Goal: Task Accomplishment & Management: Use online tool/utility

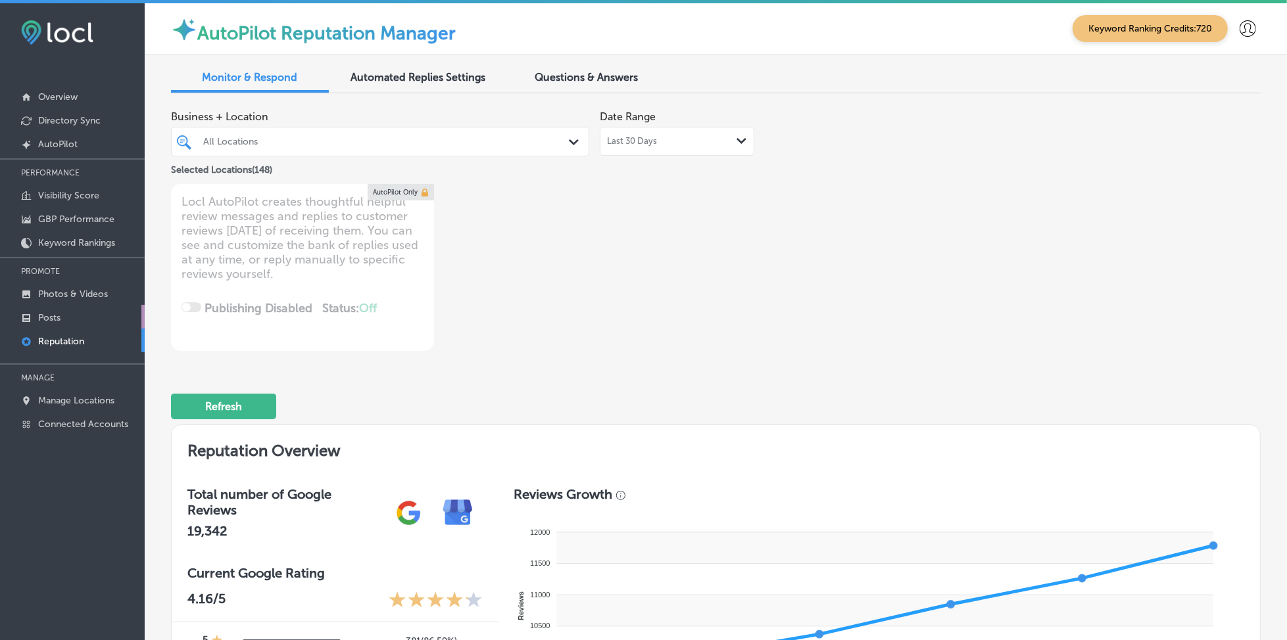
click at [95, 319] on link "Posts" at bounding box center [72, 317] width 145 height 24
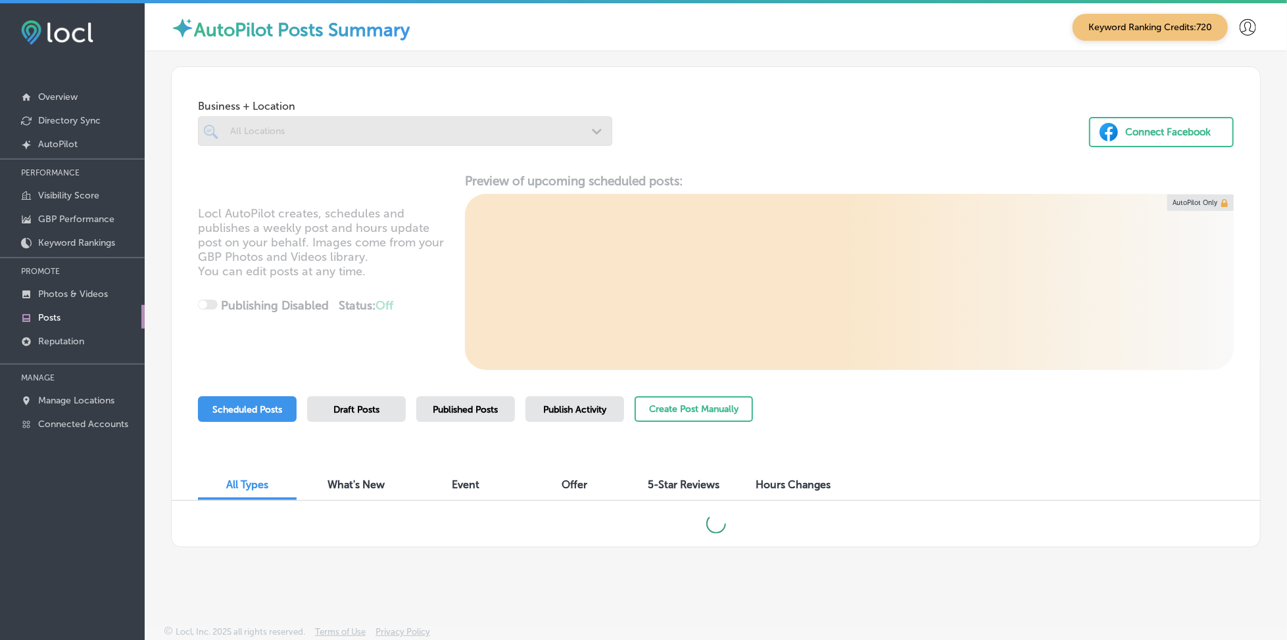
click at [398, 135] on div at bounding box center [405, 131] width 414 height 30
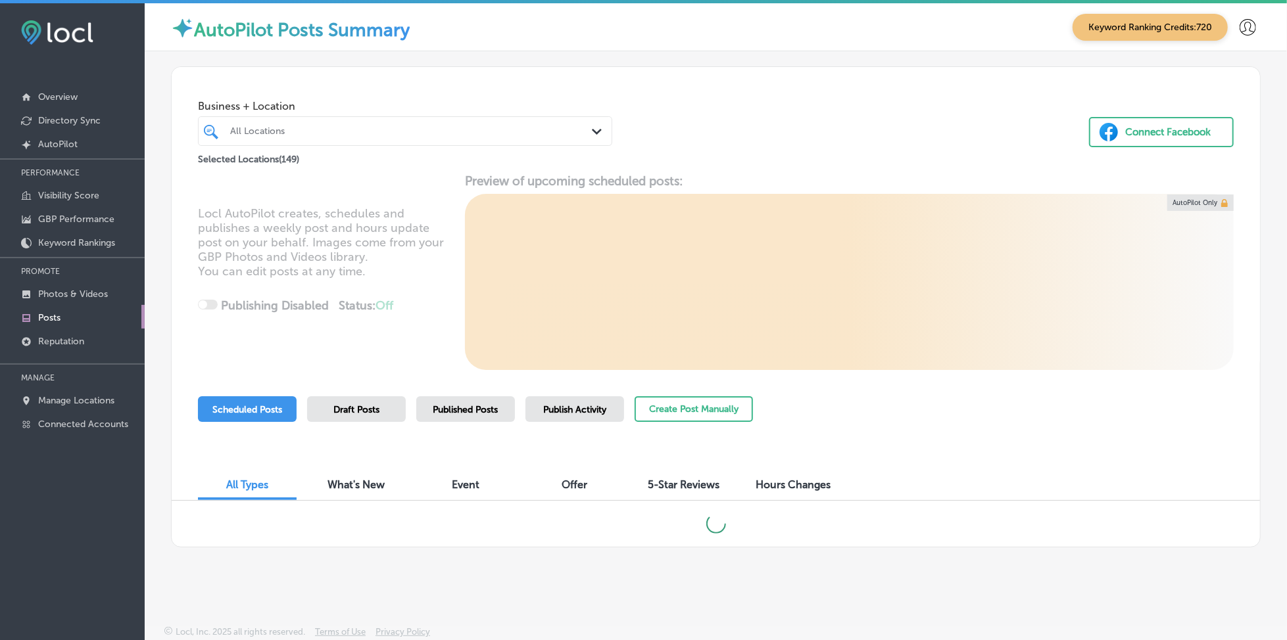
click at [398, 135] on div "All Locations" at bounding box center [411, 131] width 363 height 11
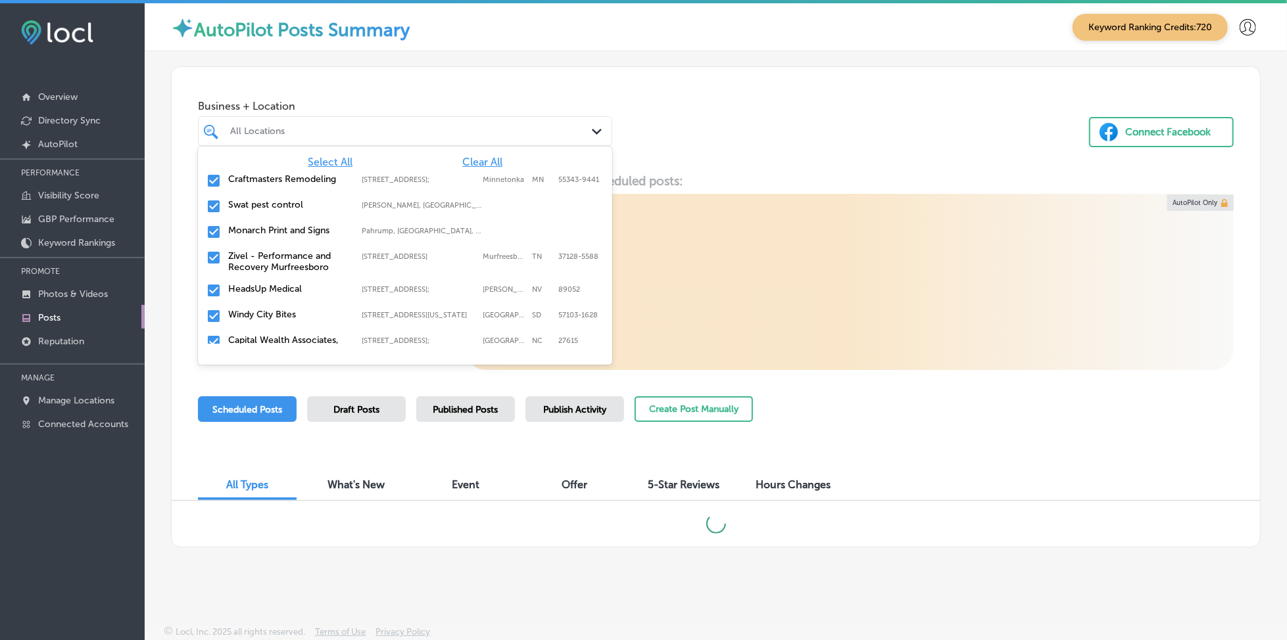
click at [469, 162] on span "Clear All" at bounding box center [482, 162] width 40 height 12
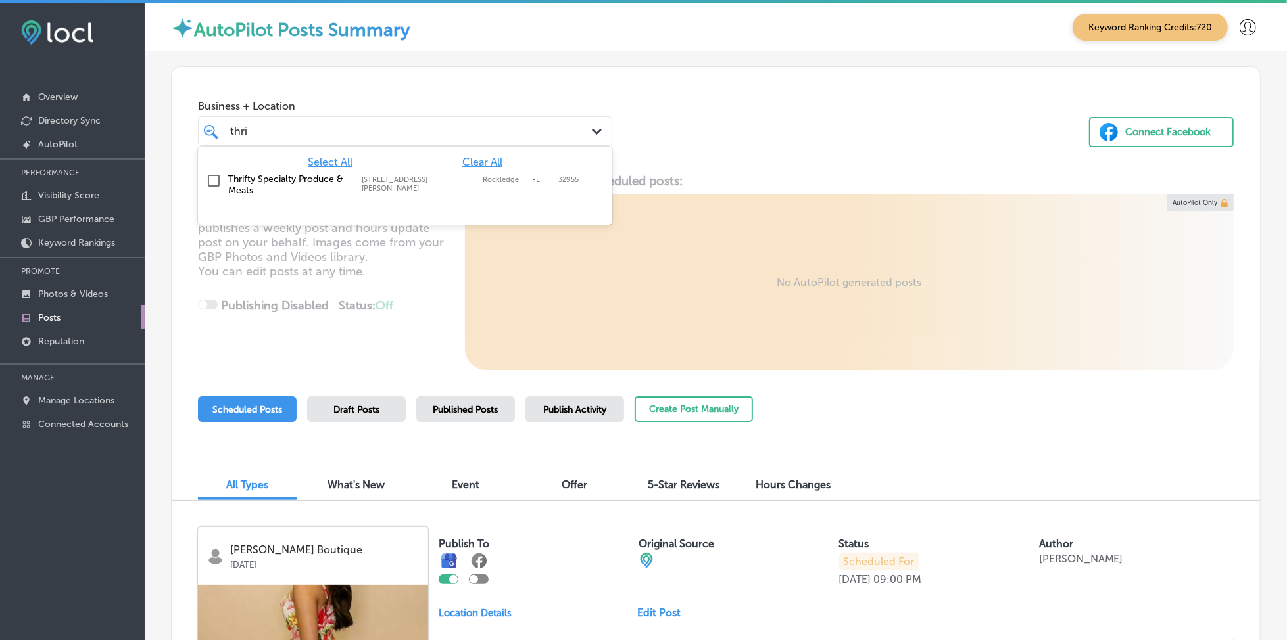
click at [477, 176] on div "[STREET_ADDRESS][GEOGRAPHIC_DATA][PERSON_NAME][PERSON_NAME][STREET_ADDRESS][PER…" at bounding box center [422, 184] width 120 height 17
type input "thri"
click at [777, 174] on div "Locl AutoPilot creates, schedules and publishes a weekly post and hours update …" at bounding box center [716, 272] width 1088 height 197
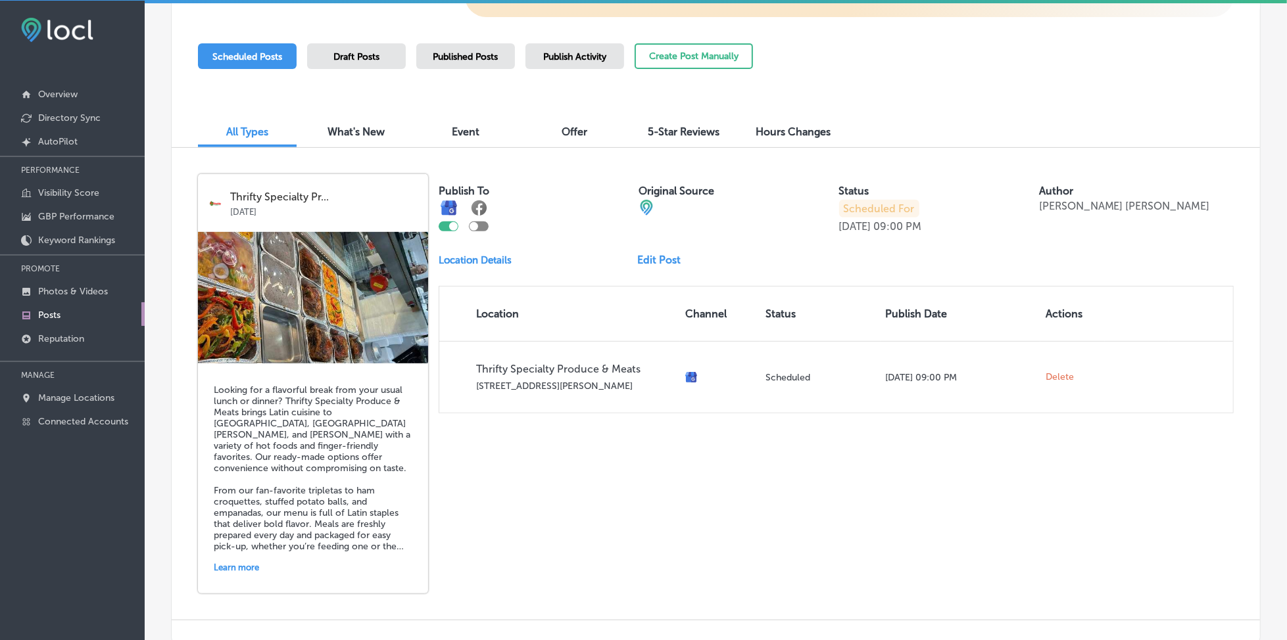
scroll to position [436, 0]
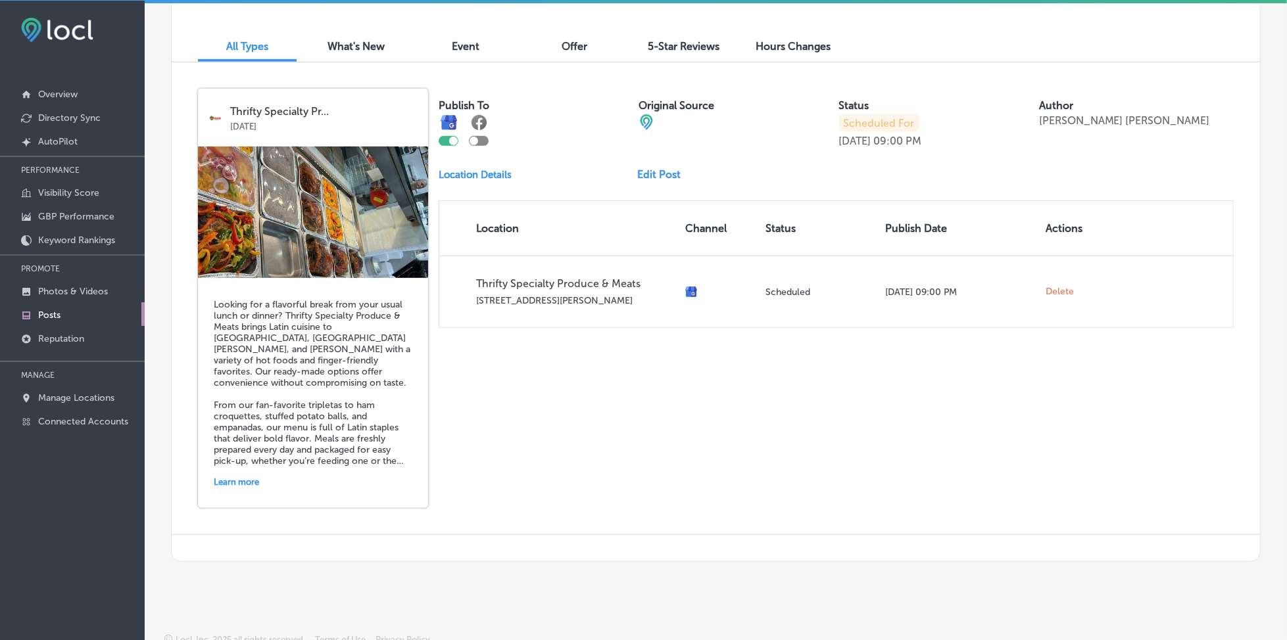
click at [654, 171] on link "Edit Post" at bounding box center [664, 174] width 54 height 12
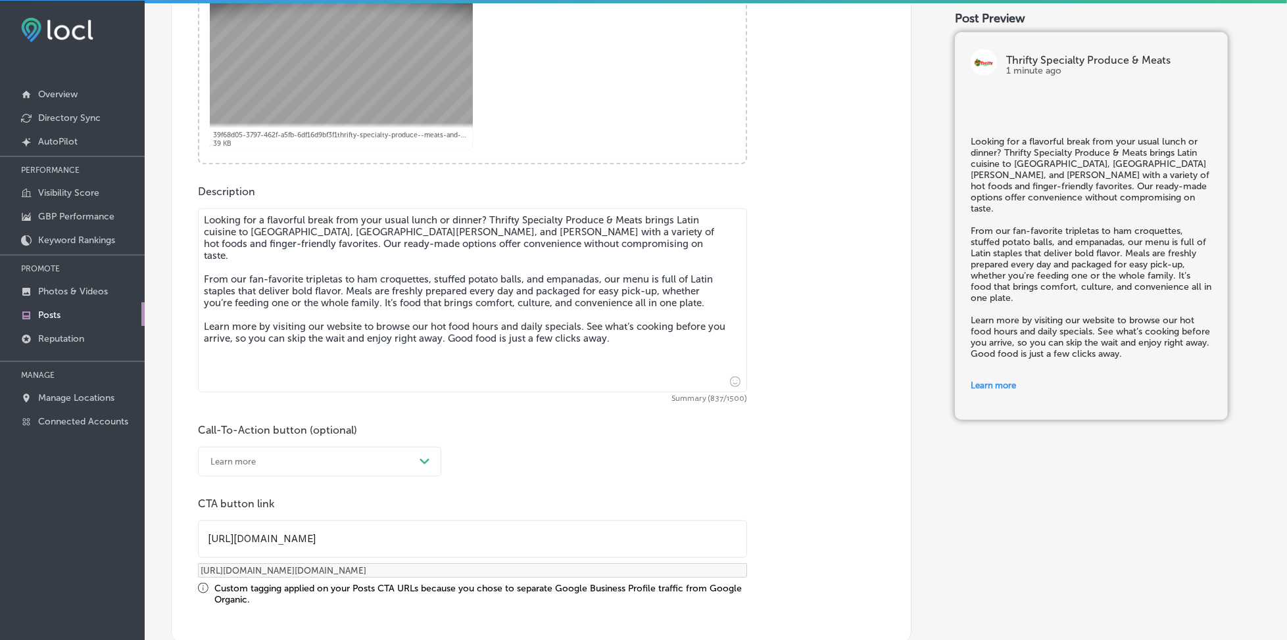
scroll to position [613, 0]
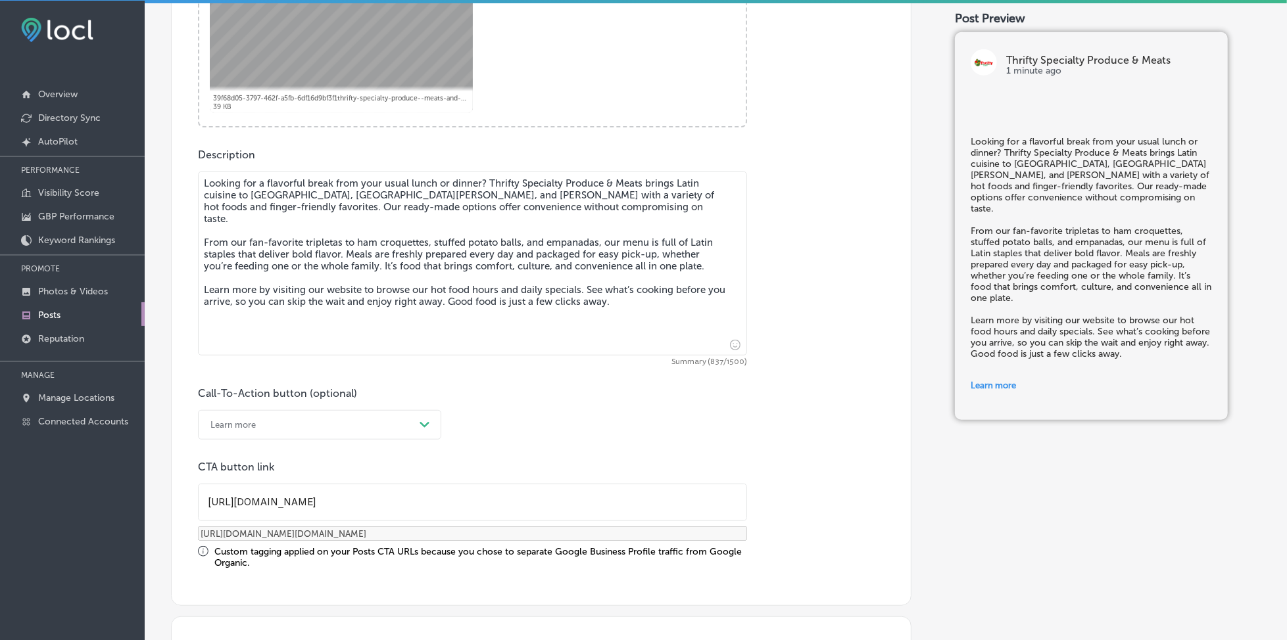
checkbox input "true"
drag, startPoint x: 252, startPoint y: 197, endPoint x: 435, endPoint y: 197, distance: 182.8
click at [435, 197] on textarea "Looking for a flavorful break from your usual lunch or dinner? Thrifty Specialt…" at bounding box center [472, 264] width 549 height 184
paste textarea "[PERSON_NAME], [GEOGRAPHIC_DATA] ● [GEOGRAPHIC_DATA], [GEOGRAPHIC_DATA] ● [GEOG…"
type textarea "Looking for a flavorful break from your usual lunch or dinner? Thrifty Specialt…"
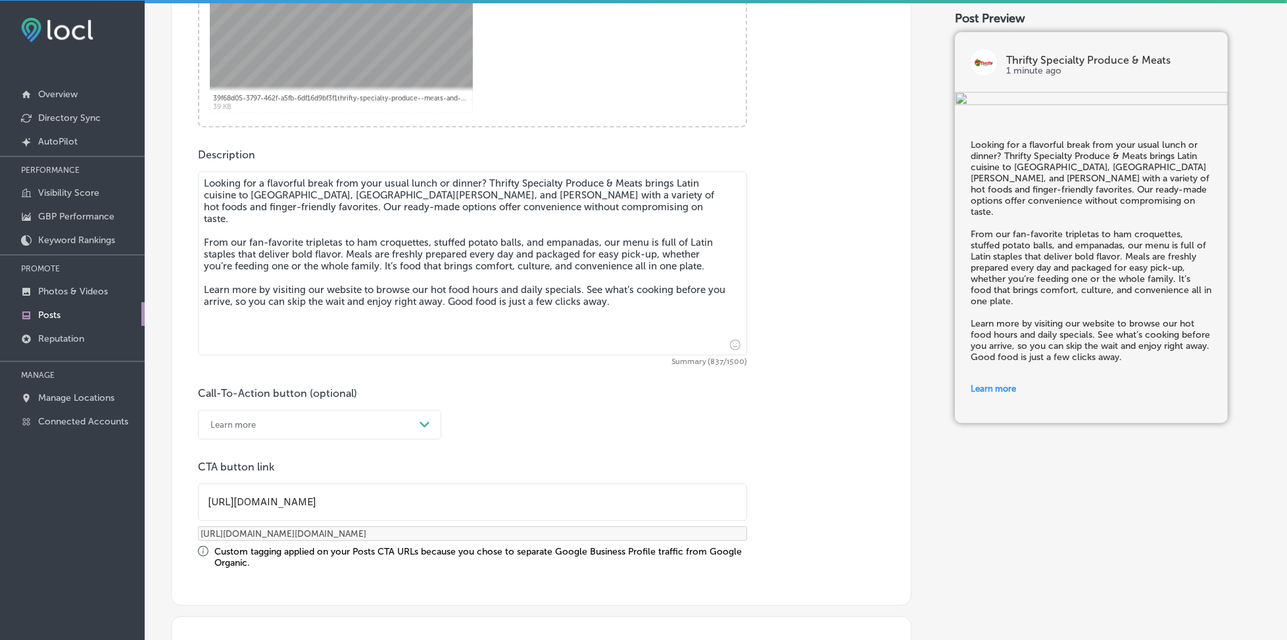
checkbox input "true"
click at [320, 195] on textarea "Looking for a flavorful break from your usual lunch or dinner? Thrifty Specialt…" at bounding box center [472, 264] width 549 height 184
type textarea "Looking for a flavorful break from your usual lunch or dinner? Thrifty Specialt…"
checkbox input "true"
type textarea "Looking for a flavorful break from your usual lunch or dinner? Thrifty Specialt…"
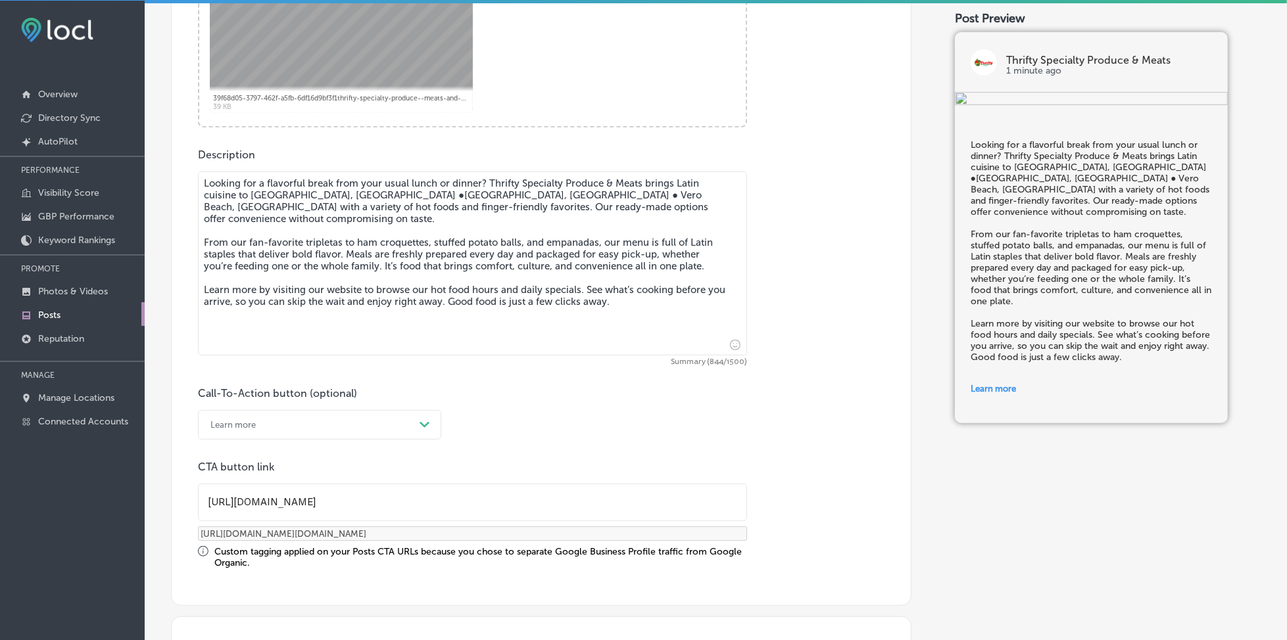
checkbox input "true"
type textarea "Looking for a flavorful break from your usual lunch or dinner? Thrifty Specialt…"
checkbox input "true"
type textarea "Looking for a flavorful break from your usual lunch or dinner? Thrifty Specialt…"
checkbox input "true"
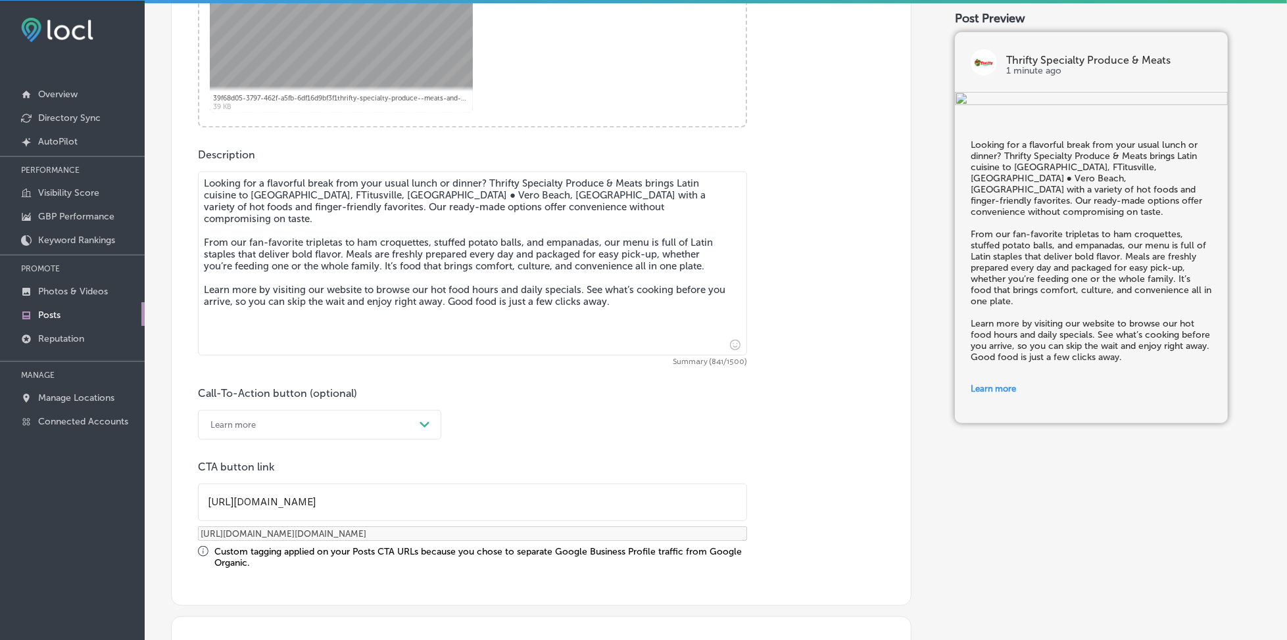
type textarea "Looking for a flavorful break from your usual lunch or dinner? Thrifty Specialt…"
checkbox input "true"
click at [369, 194] on textarea "Looking for a flavorful break from your usual lunch or dinner? Thrifty Specialt…" at bounding box center [472, 264] width 549 height 184
click at [367, 191] on textarea "Looking for a flavorful break from your usual lunch or dinner? Thrifty Specialt…" at bounding box center [472, 264] width 549 height 184
type textarea "Looking for a flavorful break from your usual lunch or dinner? Thrifty Specialt…"
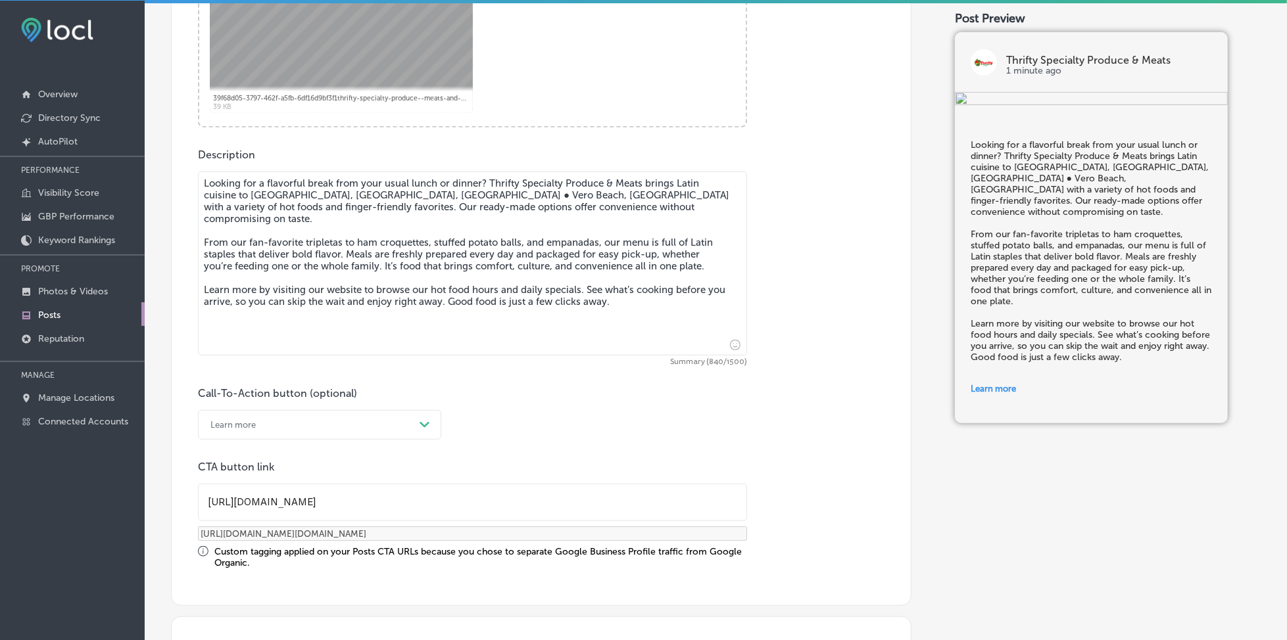
checkbox input "true"
type textarea "Looking for a flavorful break from your usual lunch or dinner? Thrifty Specialt…"
checkbox input "true"
type textarea "Looking for a flavorful break from your usual lunch or dinner? Thrifty Specialt…"
checkbox input "true"
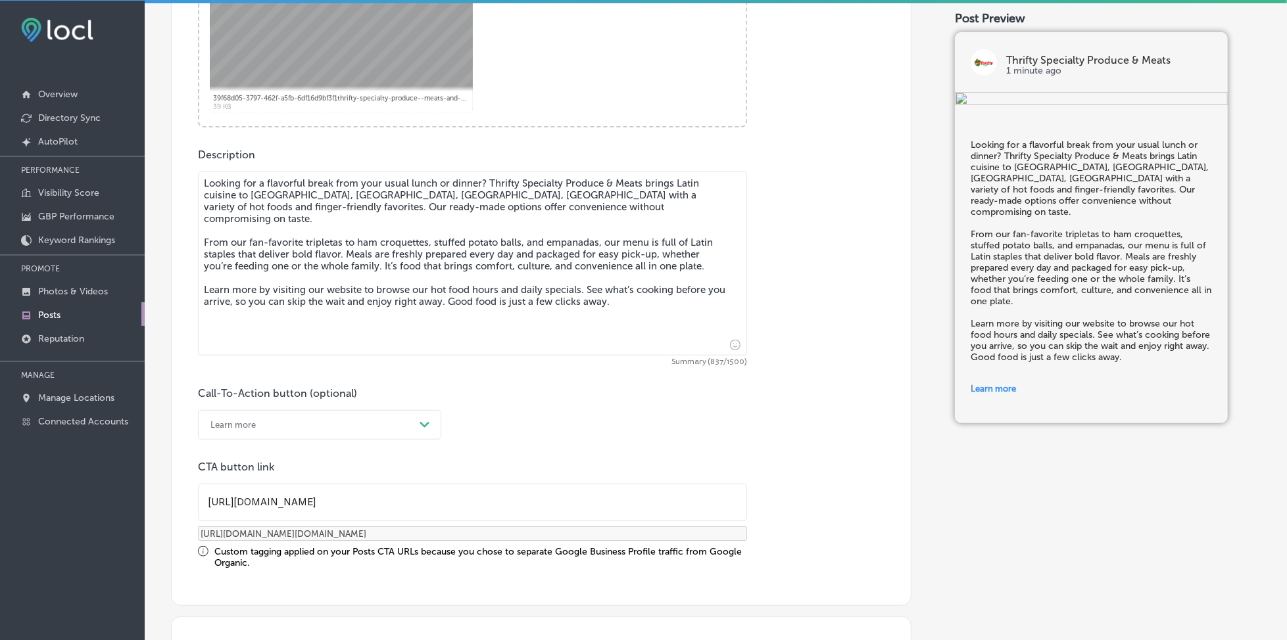
type textarea "Looking for a flavorful break from your usual lunch or dinner? Thrifty Specialt…"
checkbox input "true"
type textarea "Looking for a flavorful break from your usual lunch or dinner? Thrifty Specialt…"
checkbox input "true"
type textarea "Looking for a flavorful break from your usual lunch or dinner? Thrifty Specialt…"
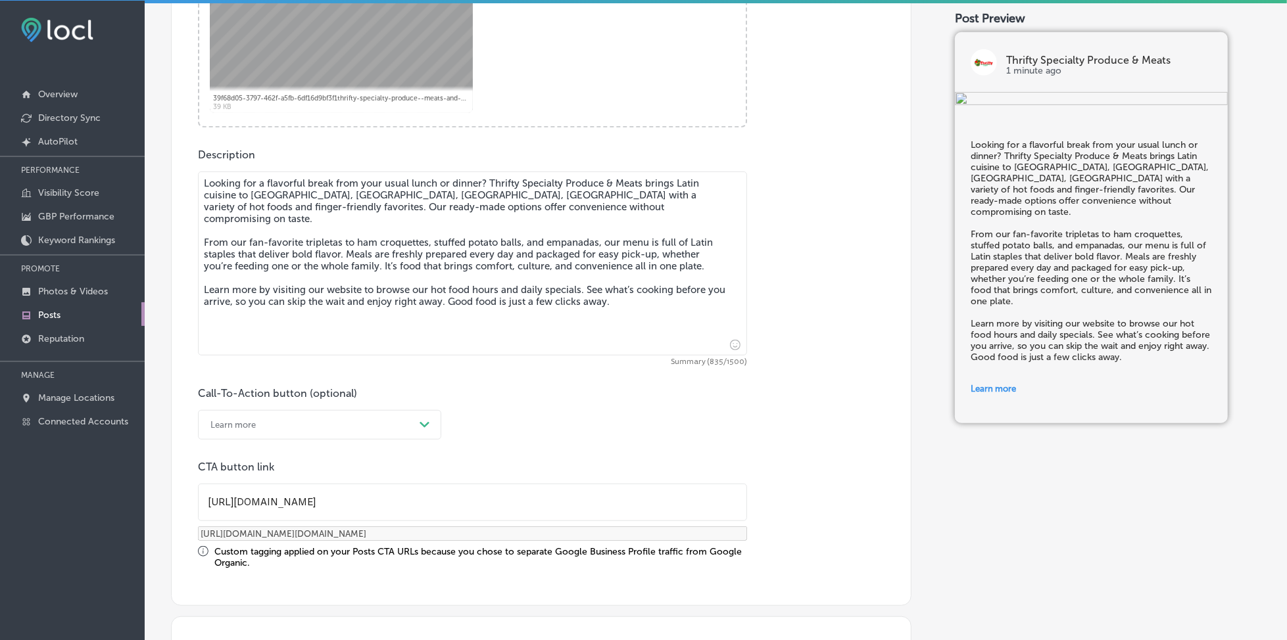
checkbox input "true"
type textarea "Looking for a flavorful break from your usual lunch or dinner? Thrifty Specialt…"
checkbox input "true"
type textarea "Looking for a flavorful break from your usual lunch or dinner? Thrifty Specialt…"
checkbox input "true"
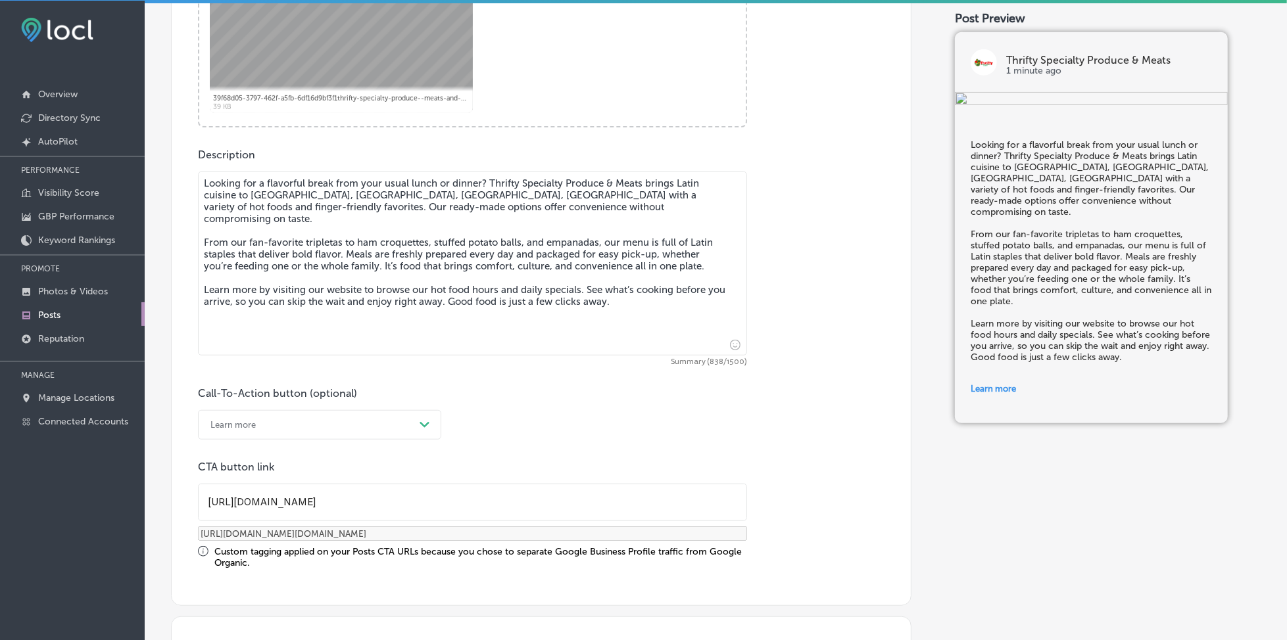
type textarea "Looking for a flavorful break from your usual lunch or dinner? Thrifty Specialt…"
checkbox input "true"
click at [431, 196] on textarea "Looking for a flavorful break from your usual lunch or dinner? Thrifty Specialt…" at bounding box center [472, 264] width 549 height 184
type textarea "Looking for a flavorful break from your usual lunch or dinner? Thrifty Specialt…"
checkbox input "true"
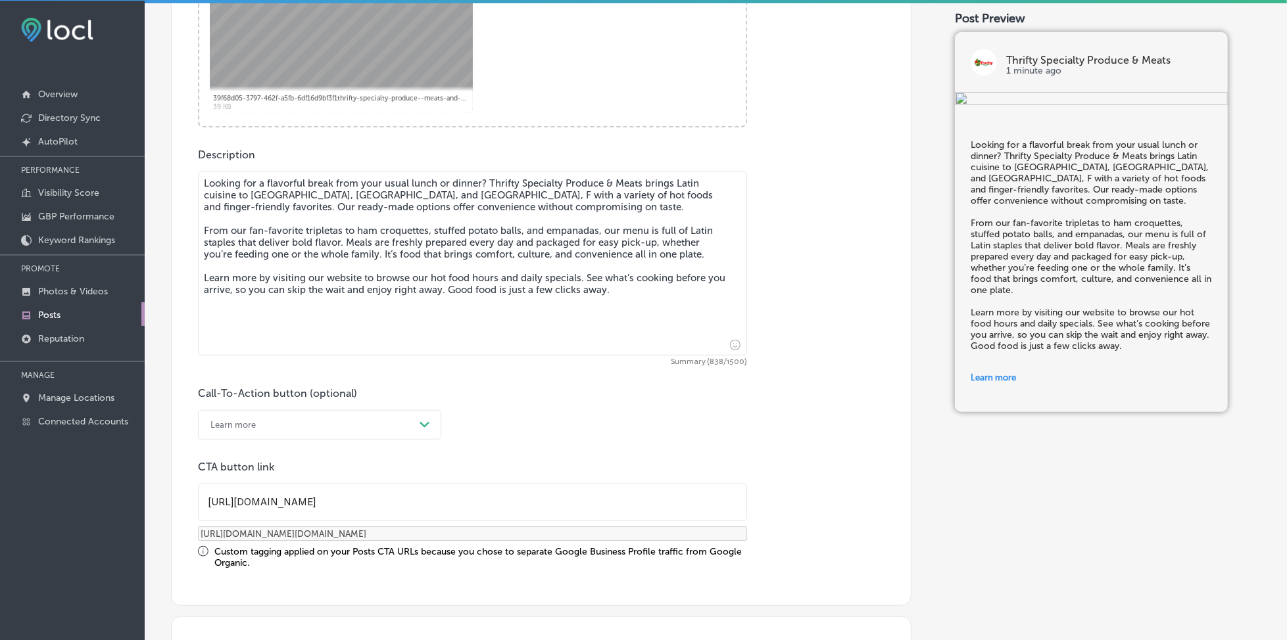
type textarea "Looking for a flavorful break from your usual lunch or dinner? Thrifty Specialt…"
checkbox input "true"
type textarea "Looking for a flavorful break from your usual lunch or dinner? Thrifty Specialt…"
checkbox input "true"
type textarea "Looking for a flavorful break from your usual lunch or dinner? Thrifty Specialt…"
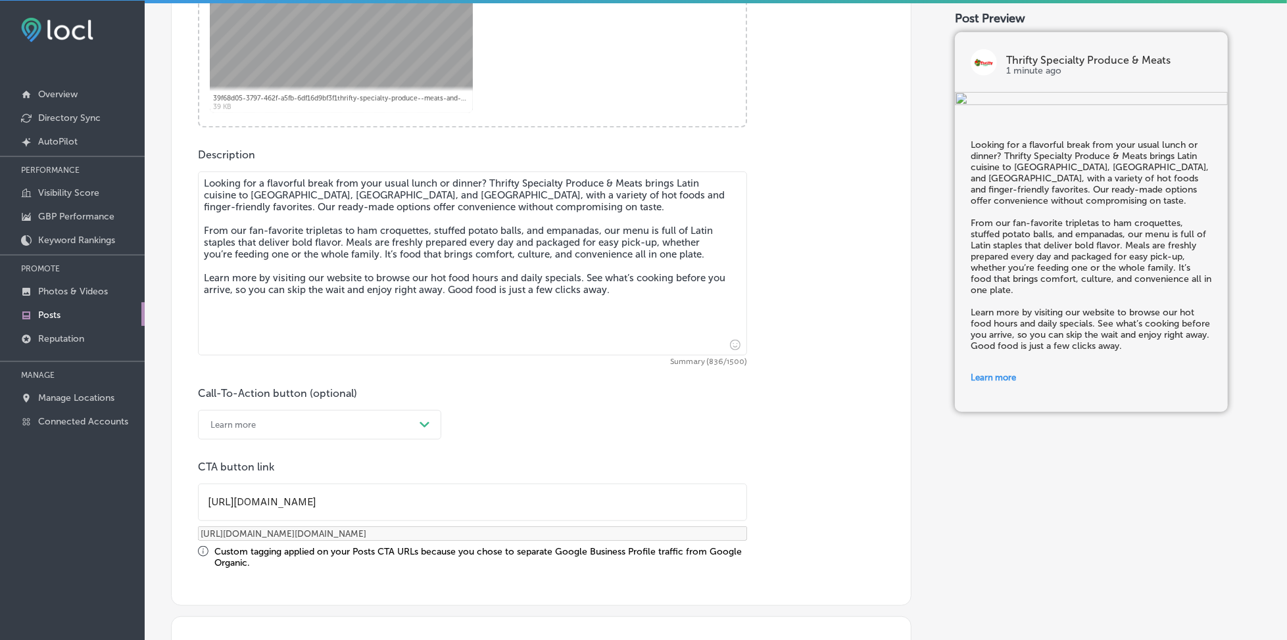
checkbox input "true"
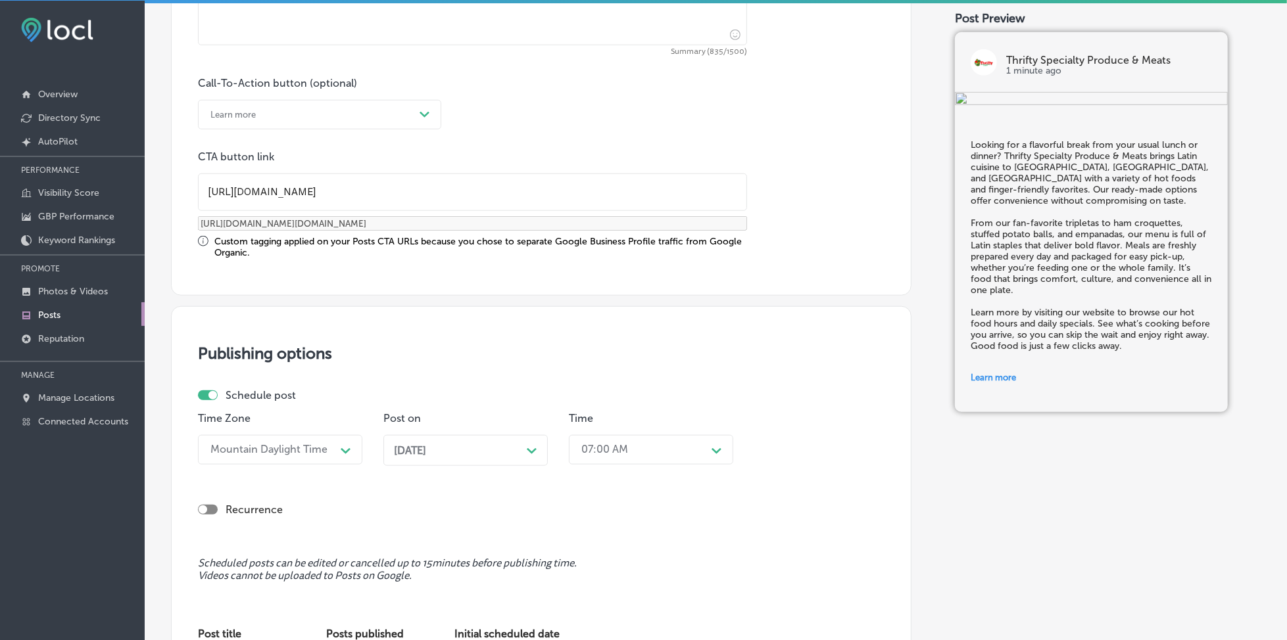
scroll to position [1139, 0]
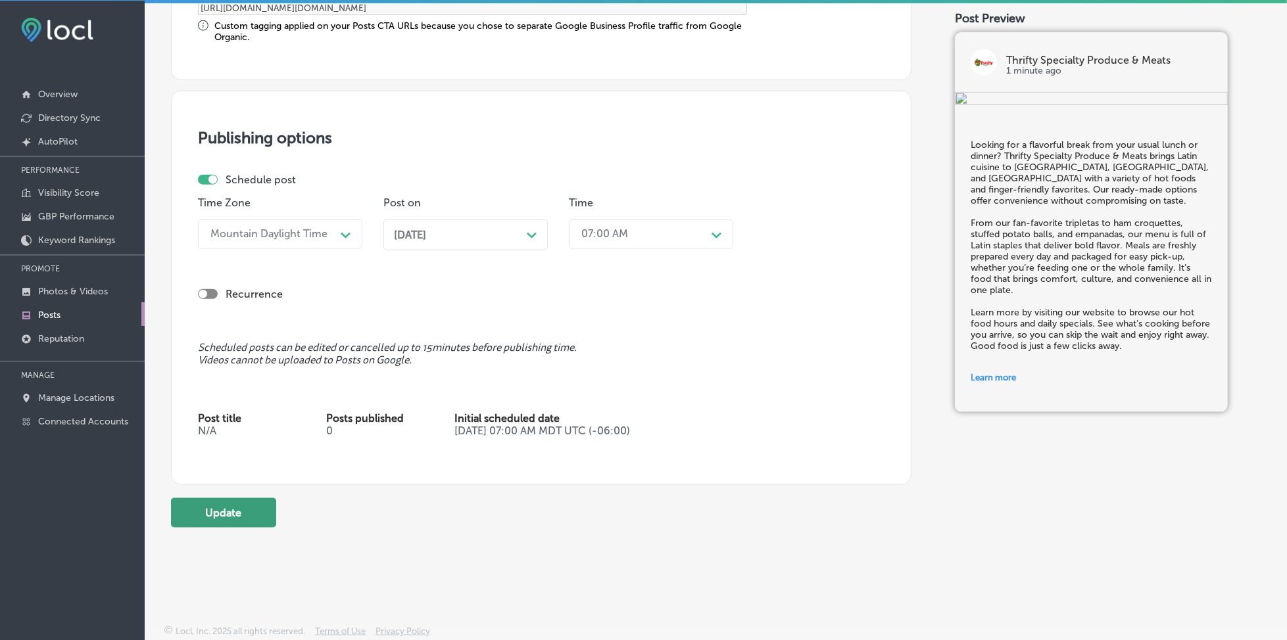
type textarea "Looking for a flavorful break from your usual lunch or dinner? Thrifty Specialt…"
click at [242, 498] on button "Update" at bounding box center [223, 513] width 105 height 30
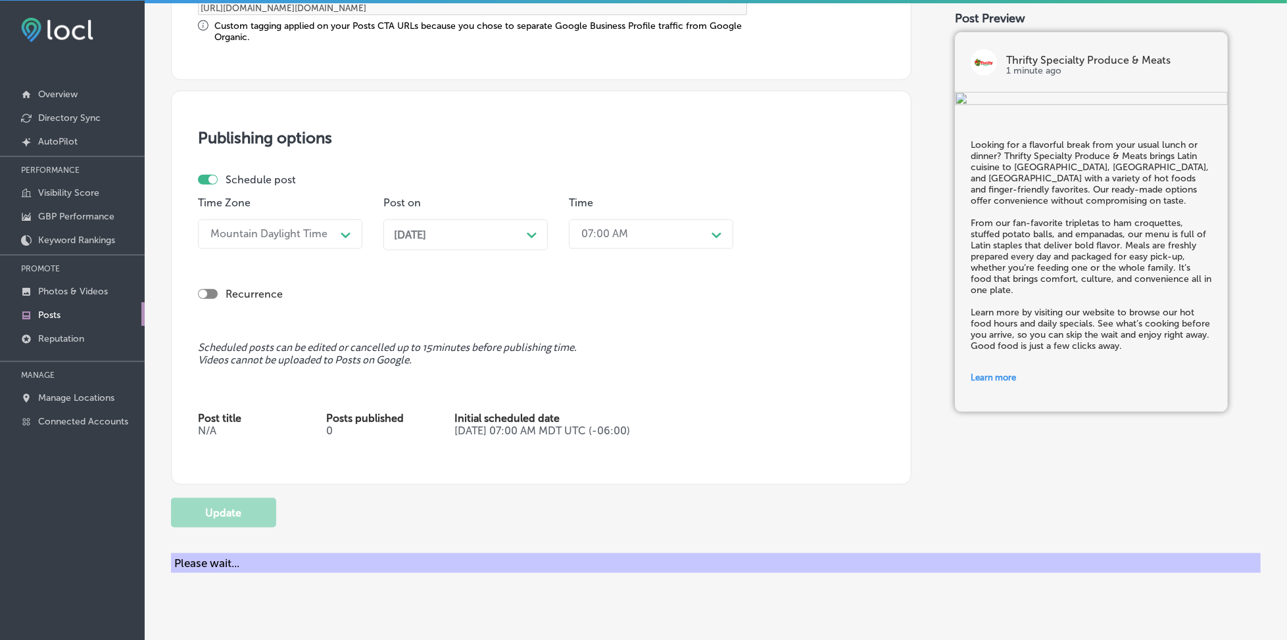
checkbox input "true"
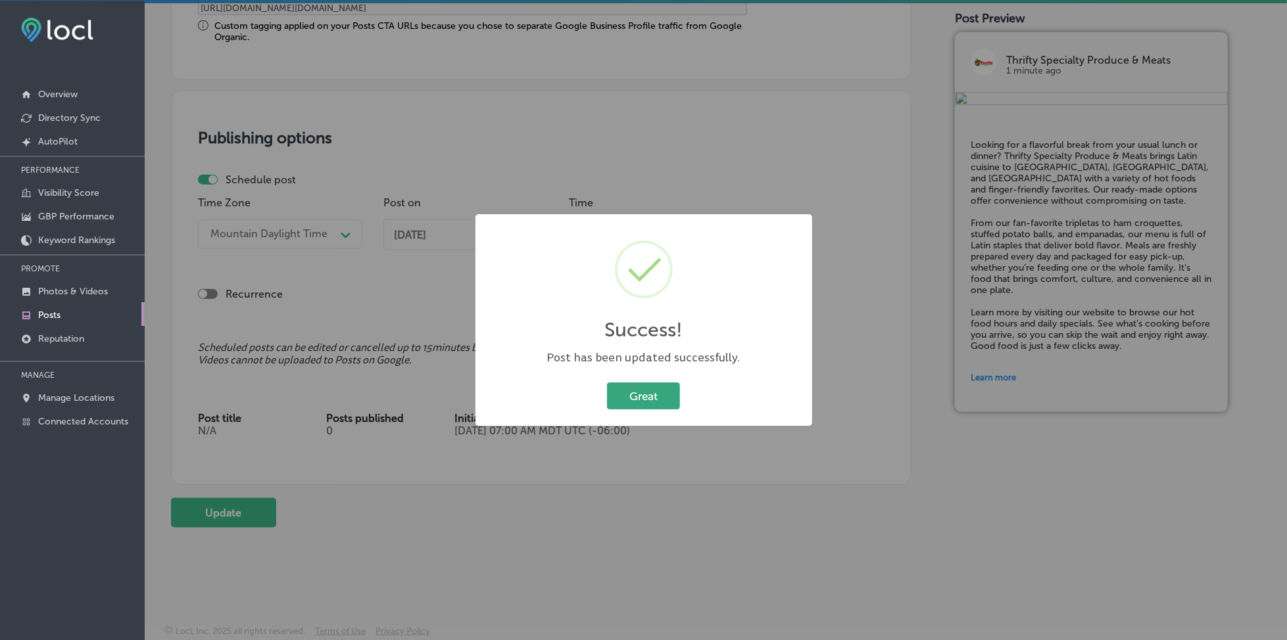
click at [629, 392] on button "Great" at bounding box center [643, 396] width 73 height 27
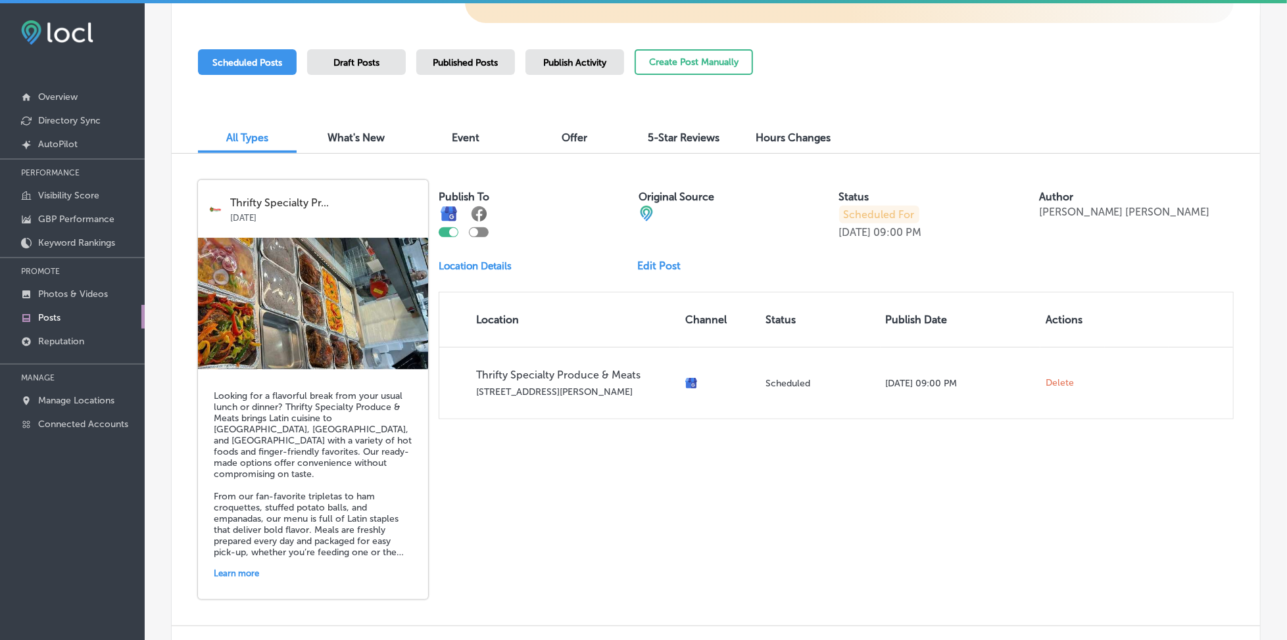
scroll to position [350, 0]
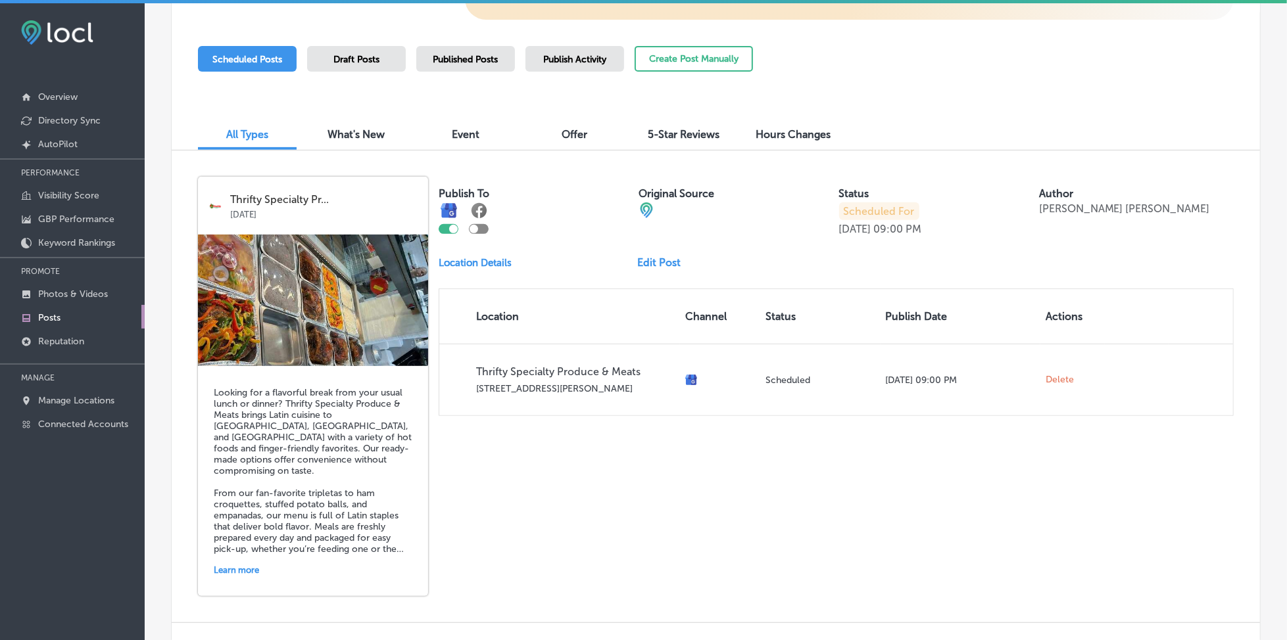
click at [500, 57] on div "Published Posts" at bounding box center [465, 59] width 99 height 26
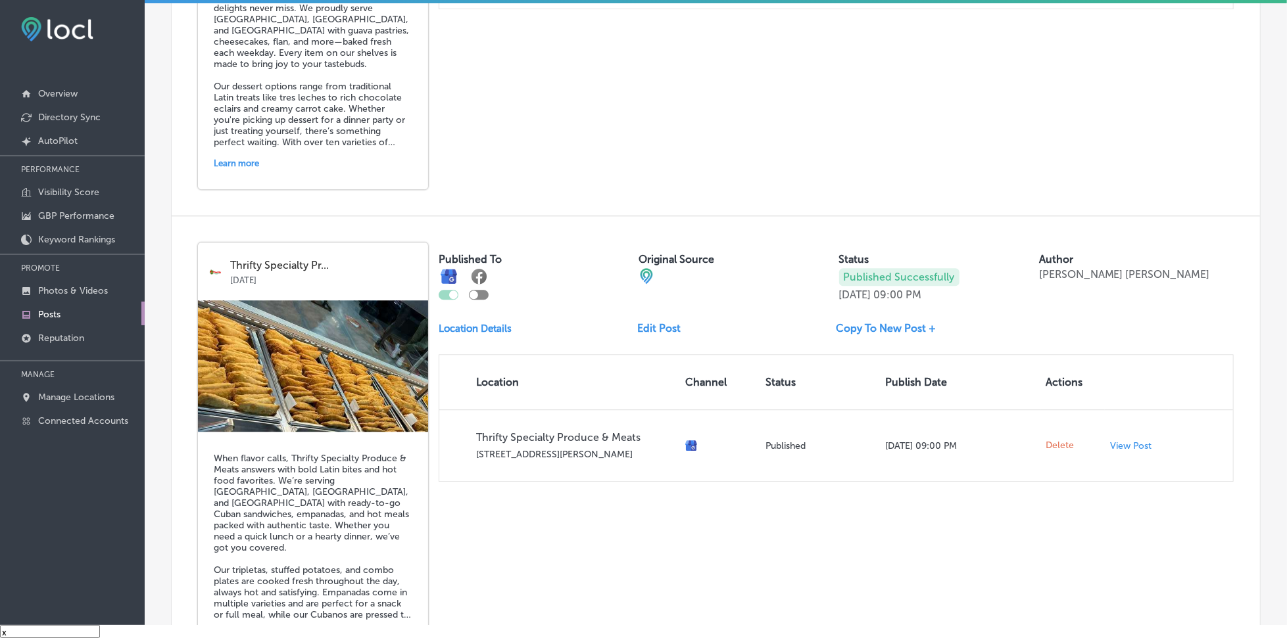
scroll to position [2771, 0]
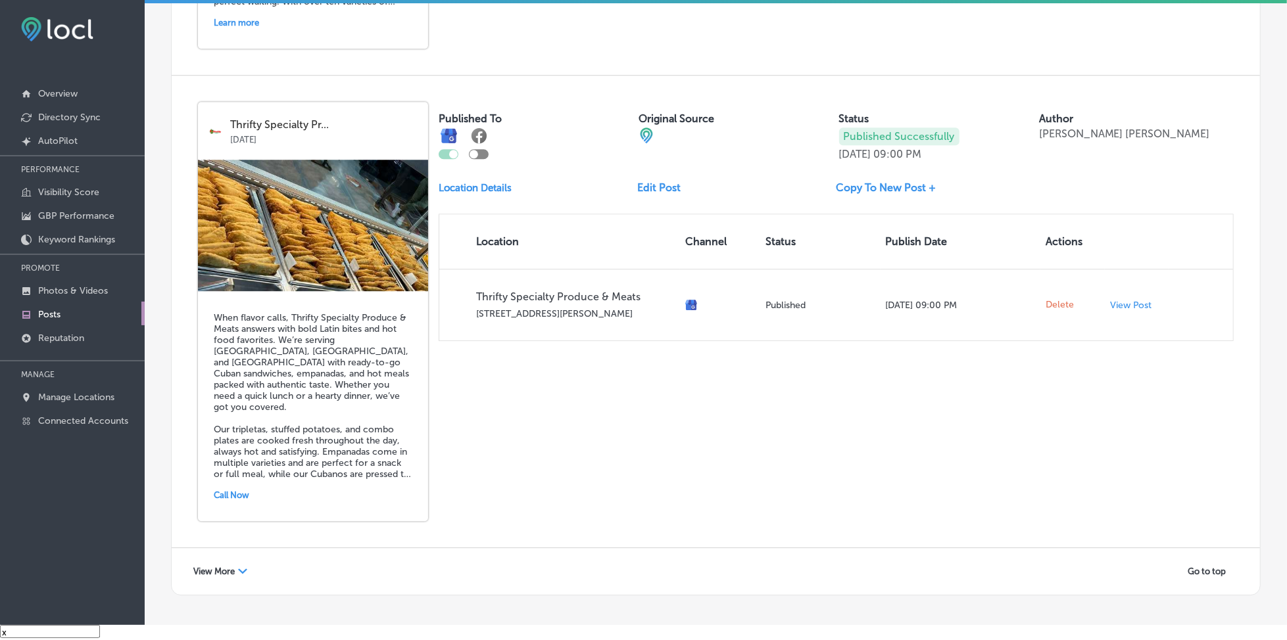
click at [212, 562] on div "View More Path Created with Sketch." at bounding box center [220, 572] width 71 height 20
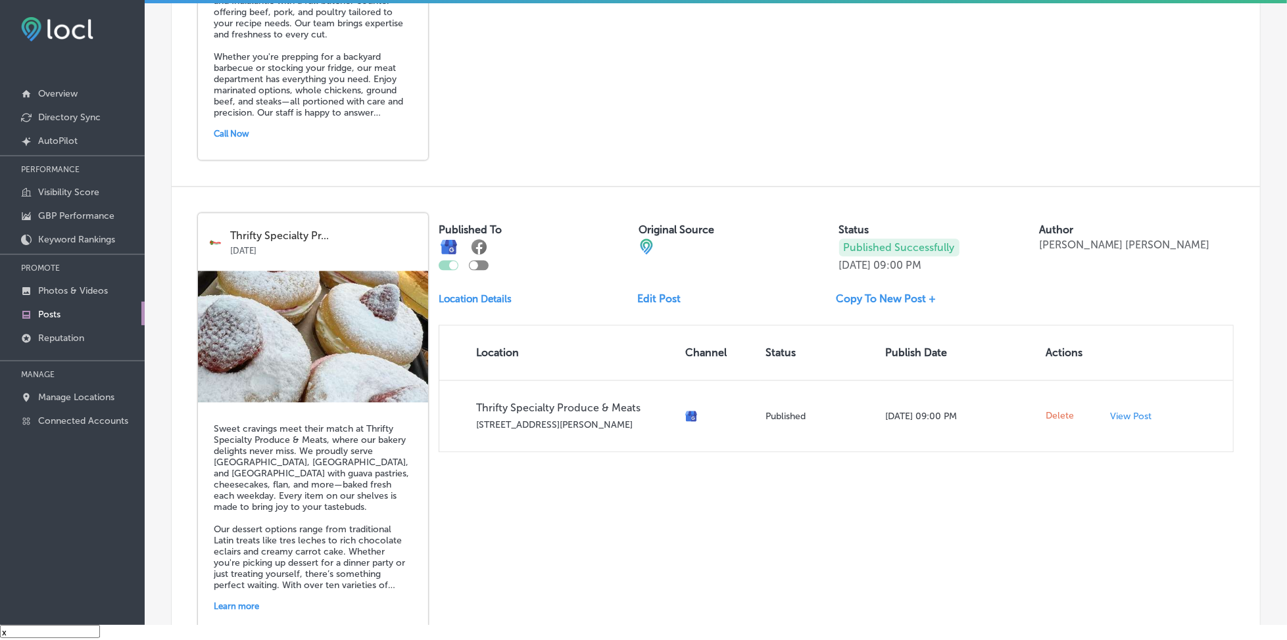
scroll to position [2157, 0]
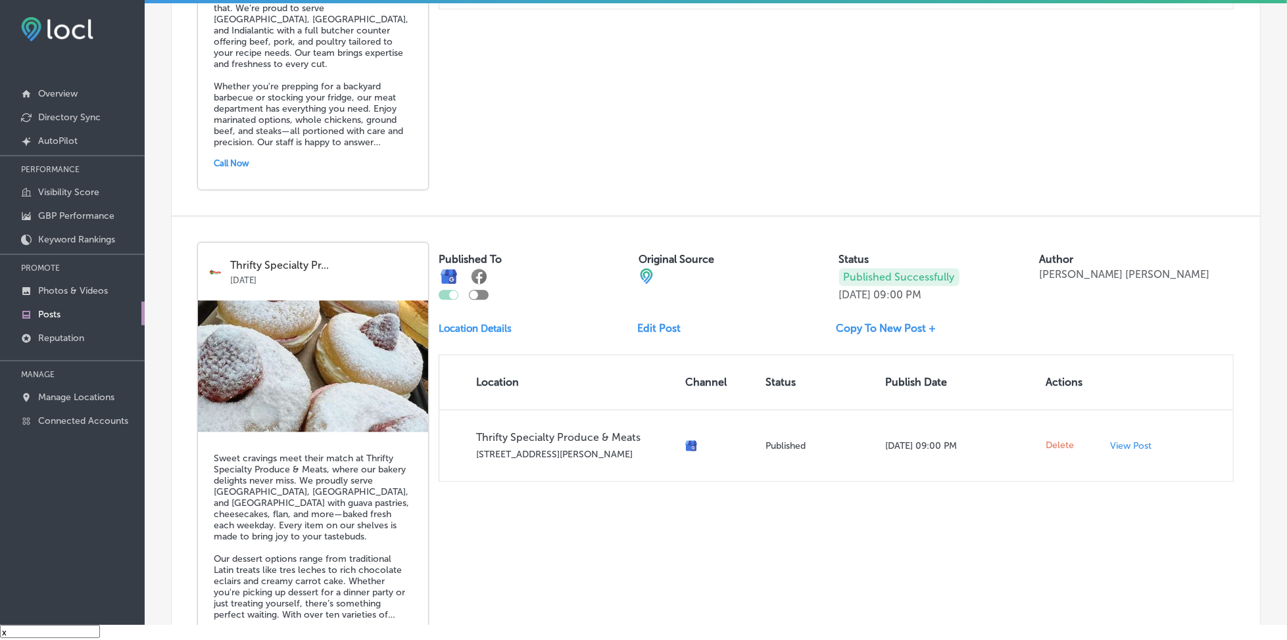
click at [658, 322] on link "Edit Post" at bounding box center [664, 328] width 54 height 12
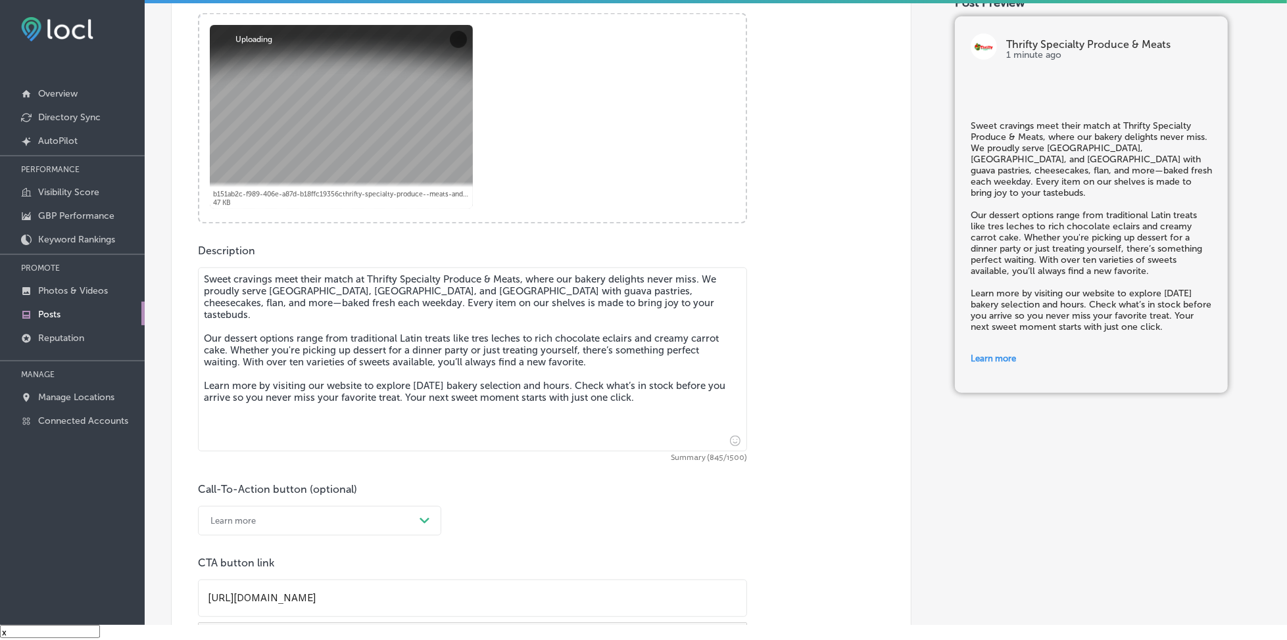
scroll to position [526, 0]
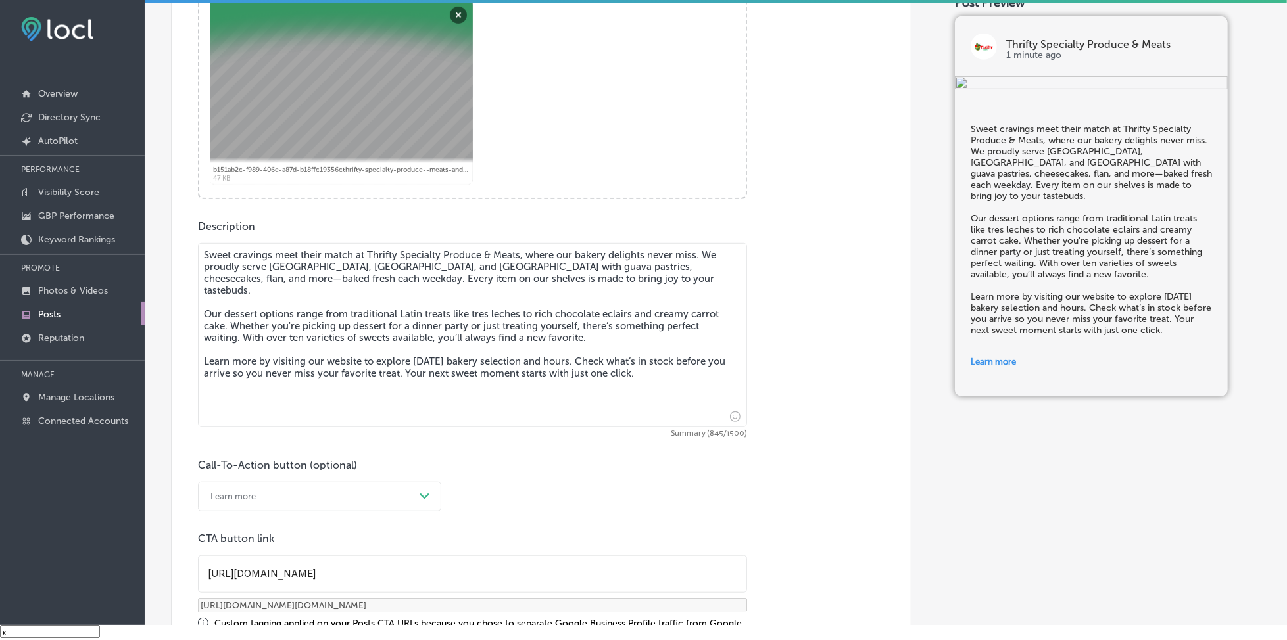
drag, startPoint x: 270, startPoint y: 266, endPoint x: 502, endPoint y: 266, distance: 232.1
click at [502, 266] on textarea "Sweet cravings meet their match at Thrifty Specialty Produce & Meats, where our…" at bounding box center [472, 335] width 549 height 184
paste textarea "[GEOGRAPHIC_DATA], [GEOGRAPHIC_DATA], [GEOGRAPHIC_DATA]"
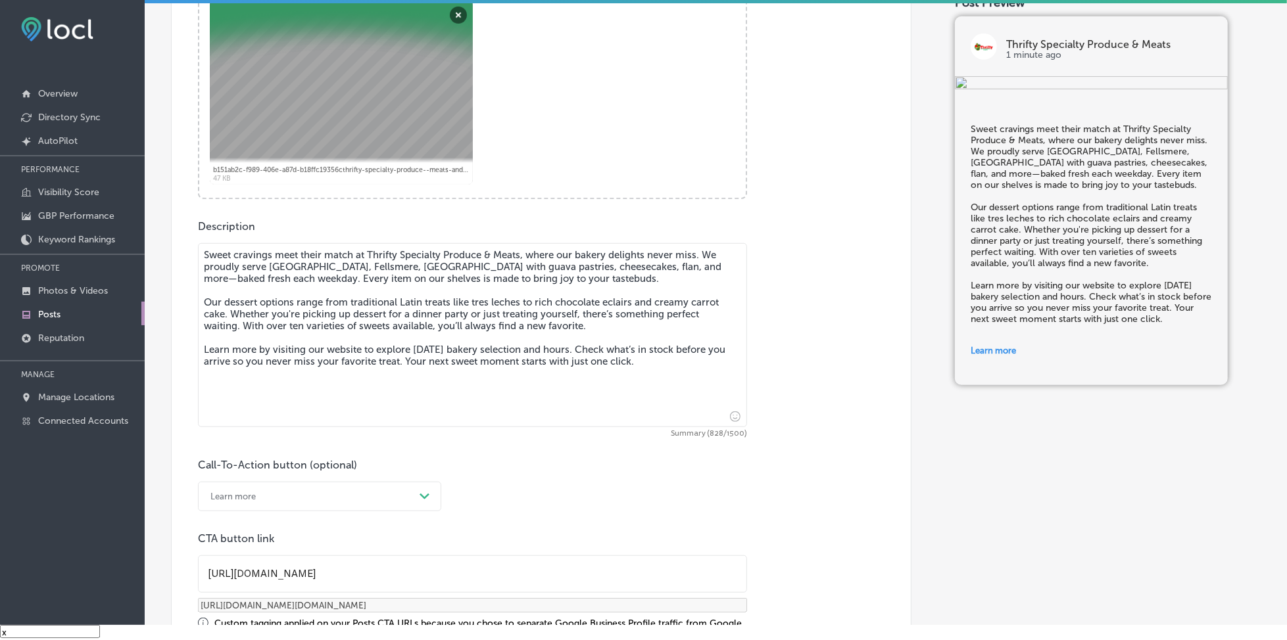
click at [366, 264] on textarea "Sweet cravings meet their match at Thrifty Specialty Produce & Meats, where our…" at bounding box center [472, 335] width 549 height 184
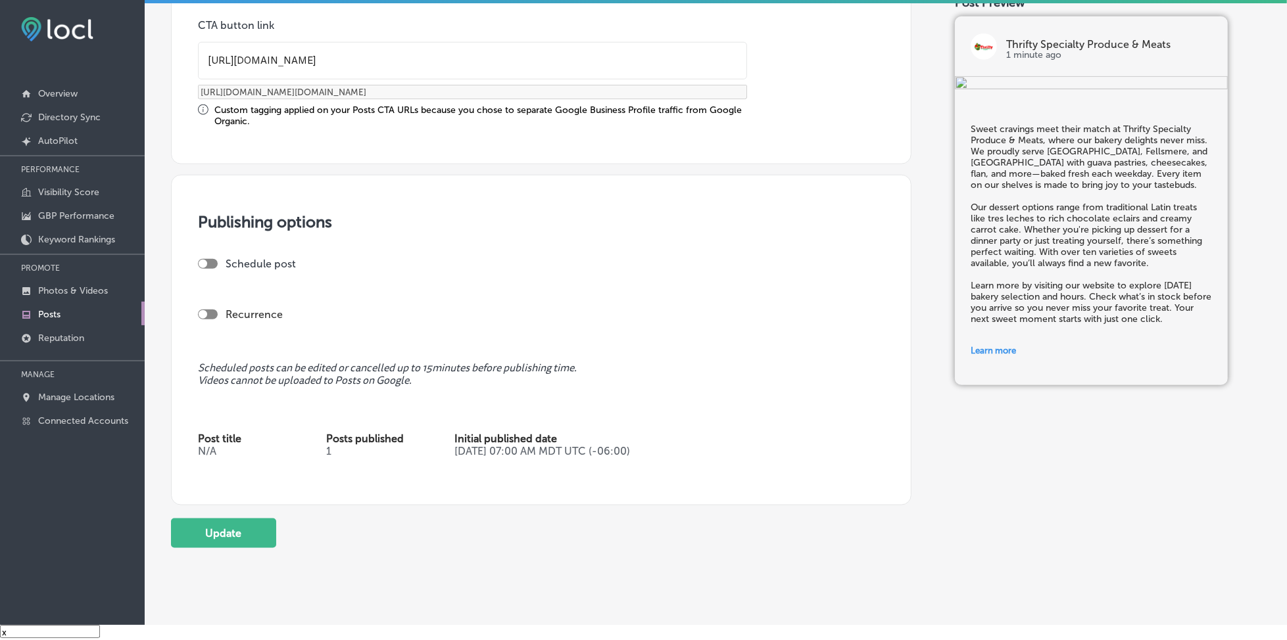
scroll to position [1052, 0]
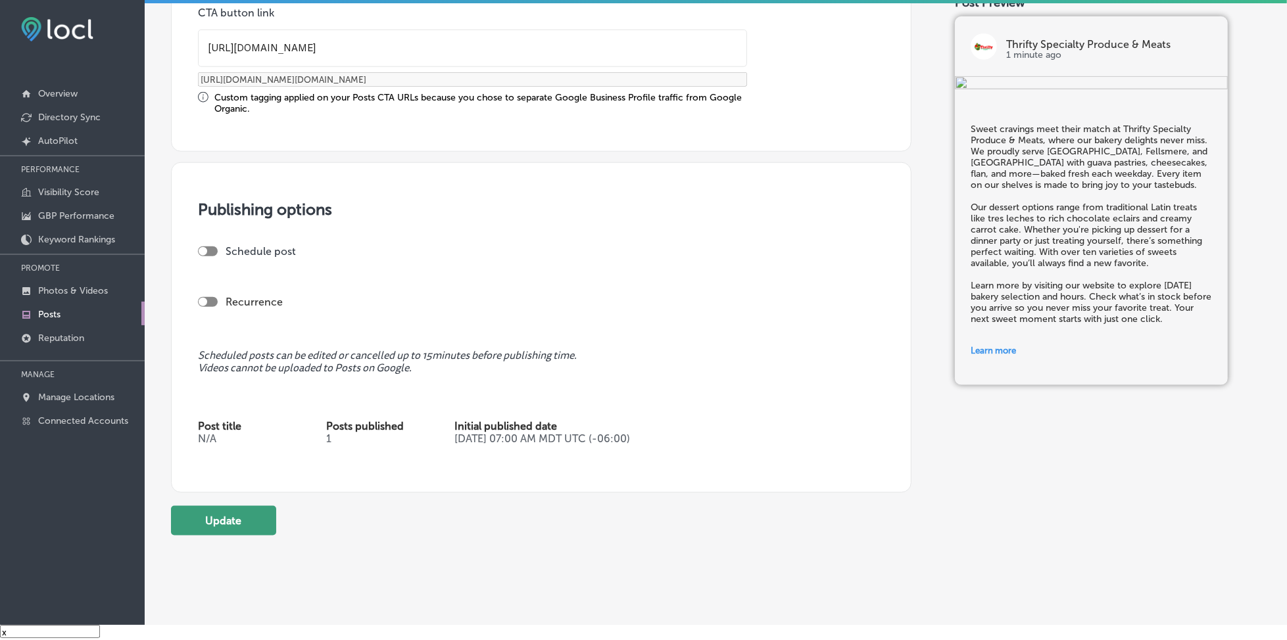
type textarea "Sweet cravings meet their match at Thrifty Specialty Produce & Meats, where our…"
click at [258, 512] on button "Update" at bounding box center [223, 521] width 105 height 30
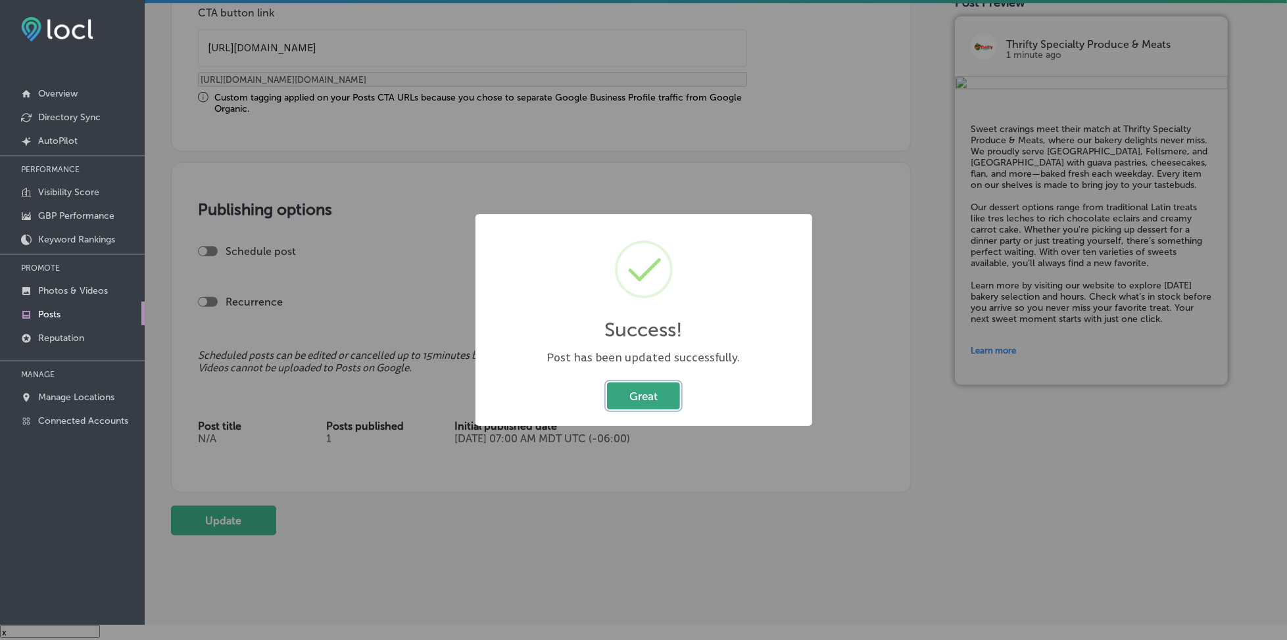
click at [652, 391] on button "Great" at bounding box center [643, 396] width 73 height 27
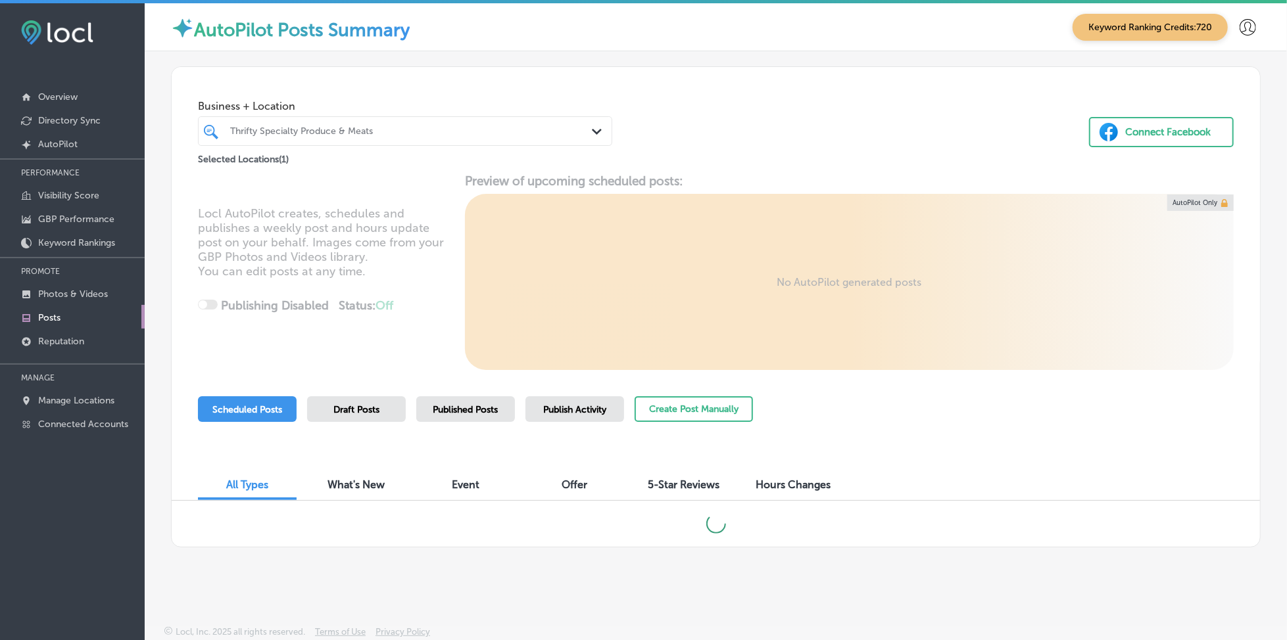
click at [481, 404] on span "Published Posts" at bounding box center [465, 409] width 65 height 11
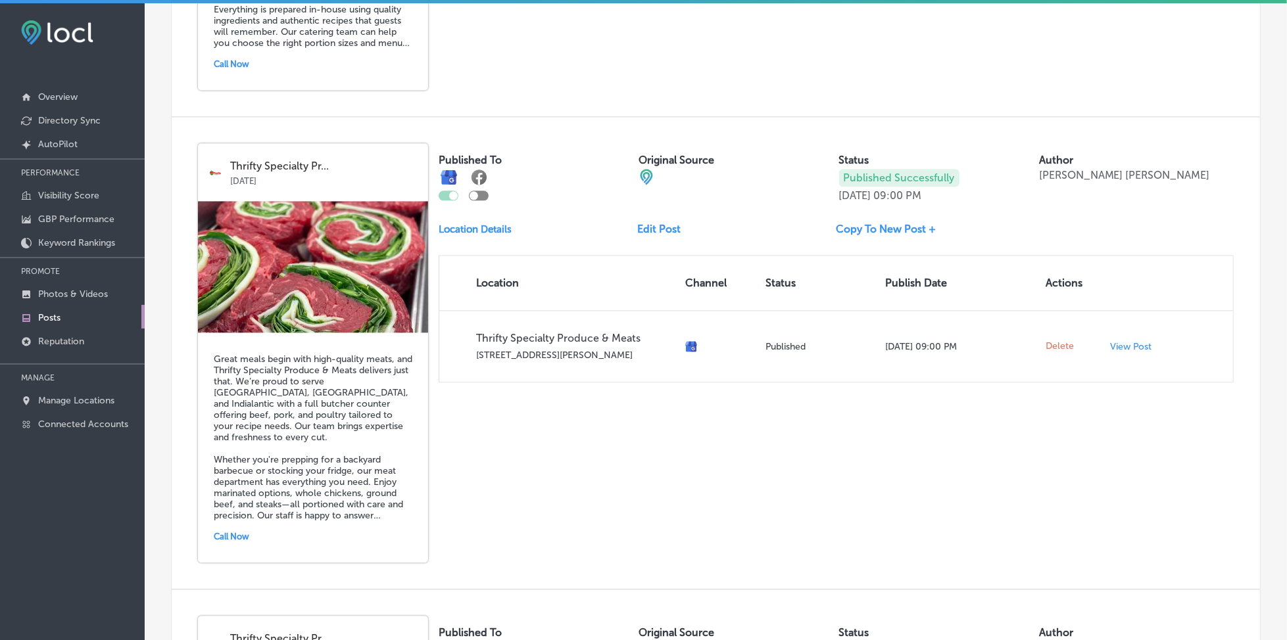
scroll to position [2245, 0]
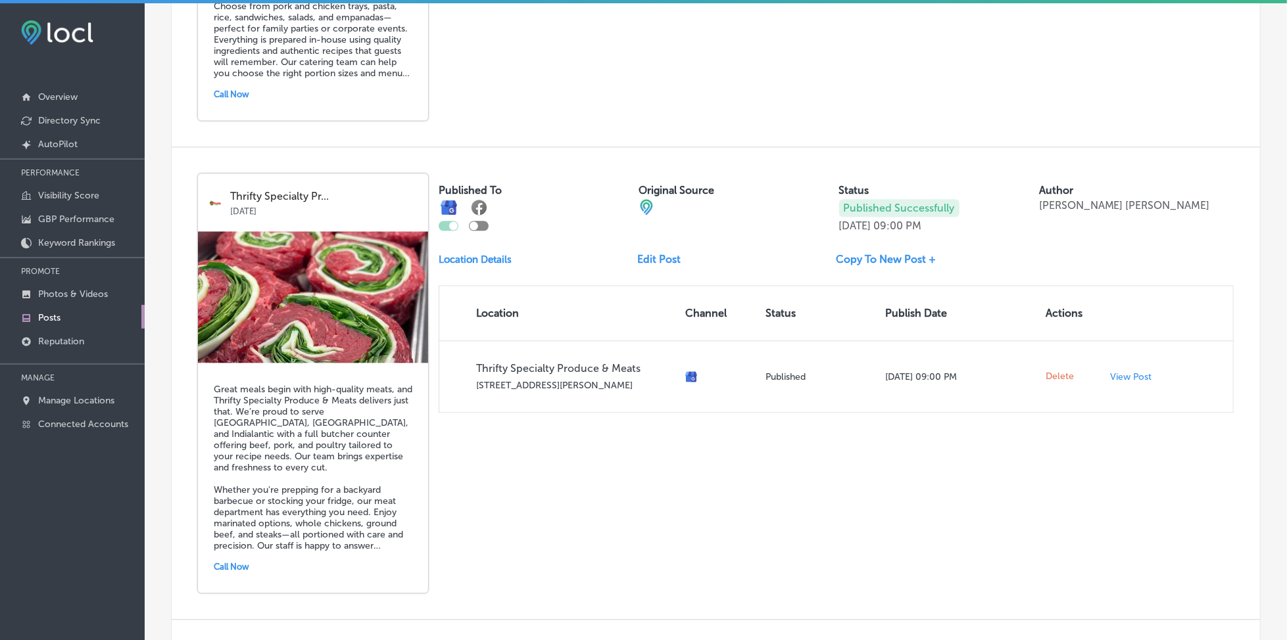
click at [666, 253] on link "Edit Post" at bounding box center [664, 259] width 54 height 12
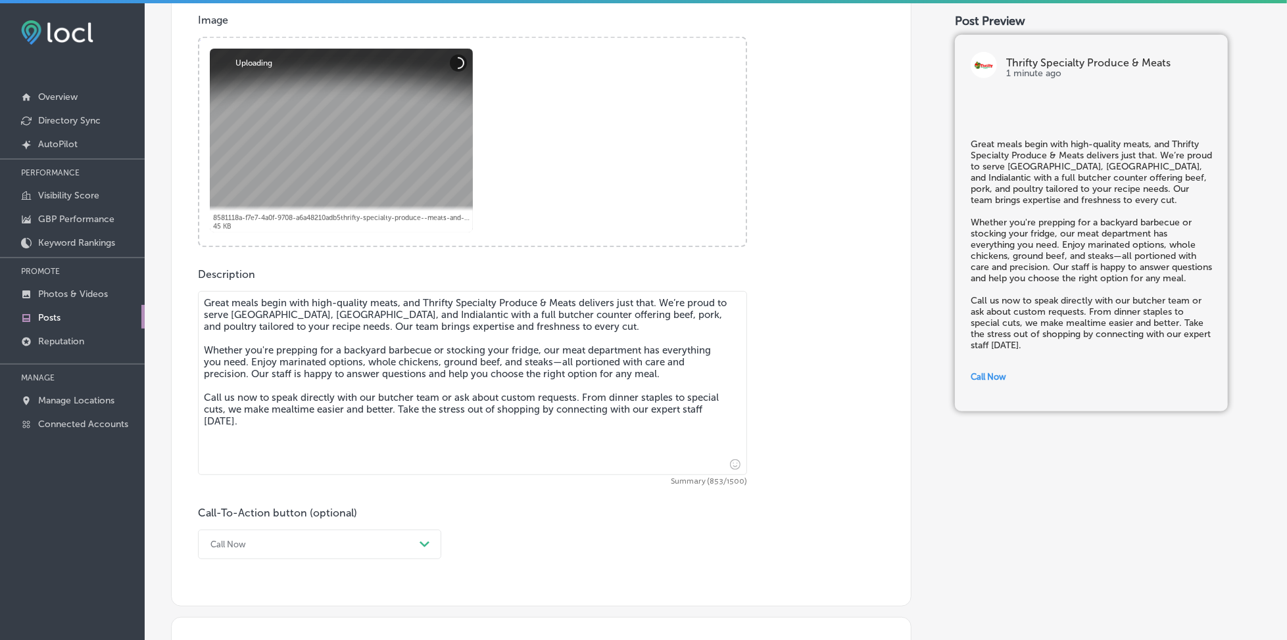
scroll to position [526, 0]
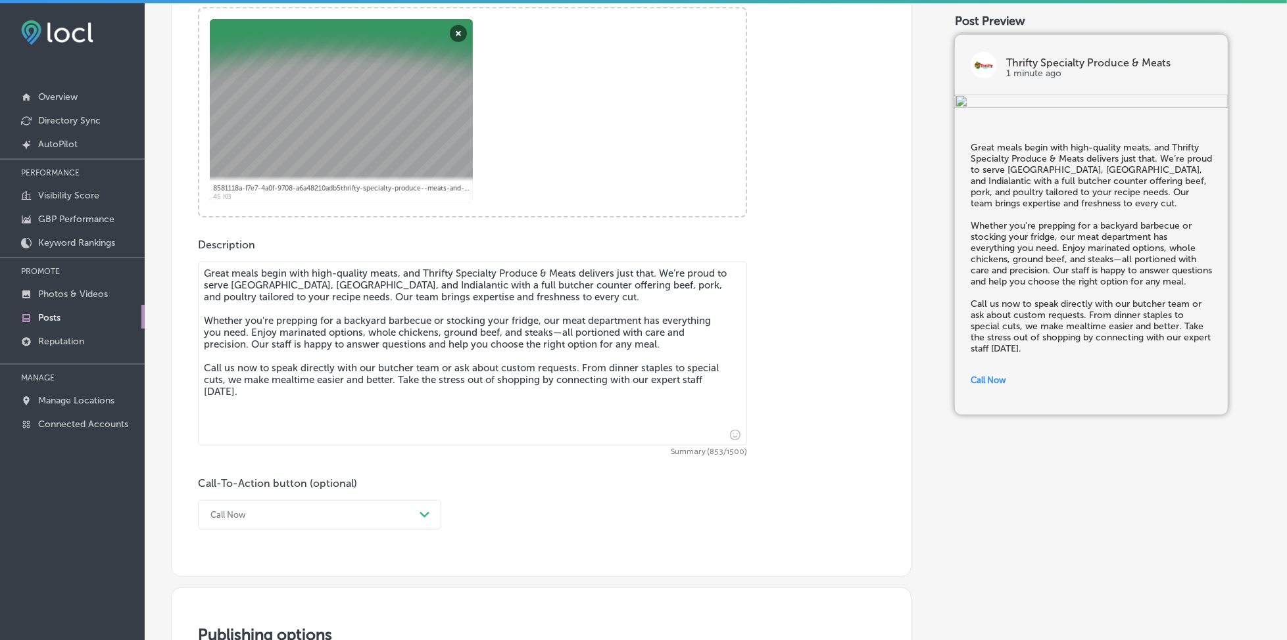
drag, startPoint x: 242, startPoint y: 286, endPoint x: 422, endPoint y: 284, distance: 180.2
click at [422, 284] on textarea "Great meals begin with high-quality meats, and Thrifty Specialty Produce & Meat…" at bounding box center [472, 354] width 549 height 184
paste textarea "[PERSON_NAME], [PERSON_NAME], and [GEOGRAPHIC_DATA]"
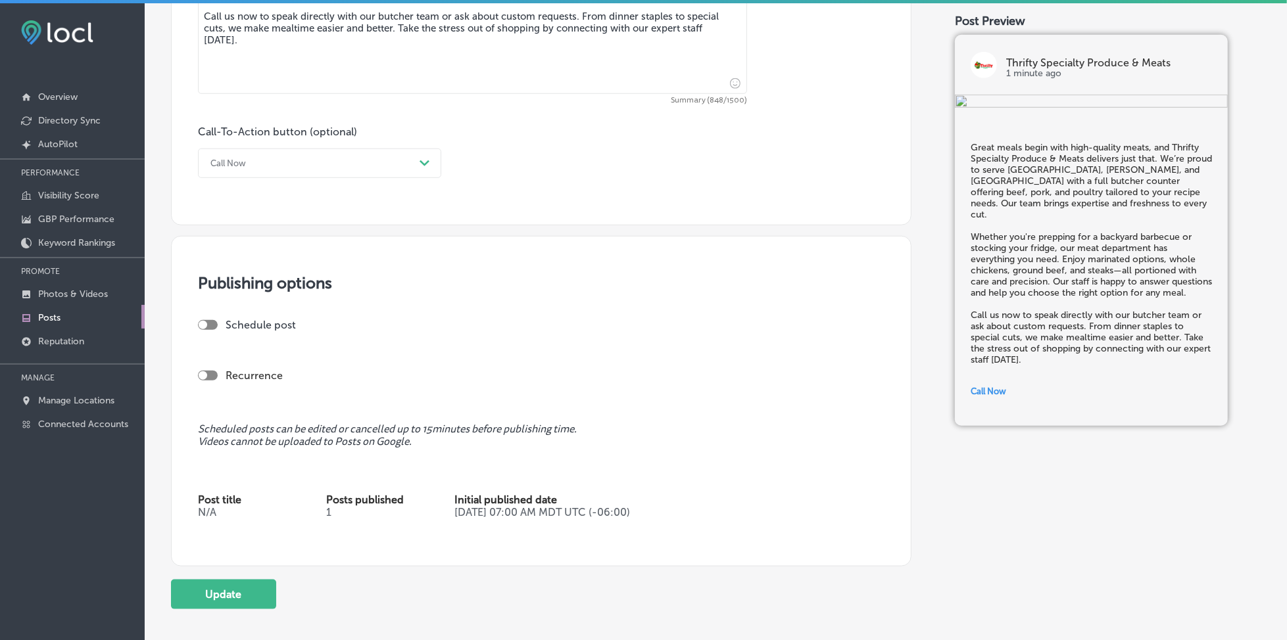
scroll to position [959, 0]
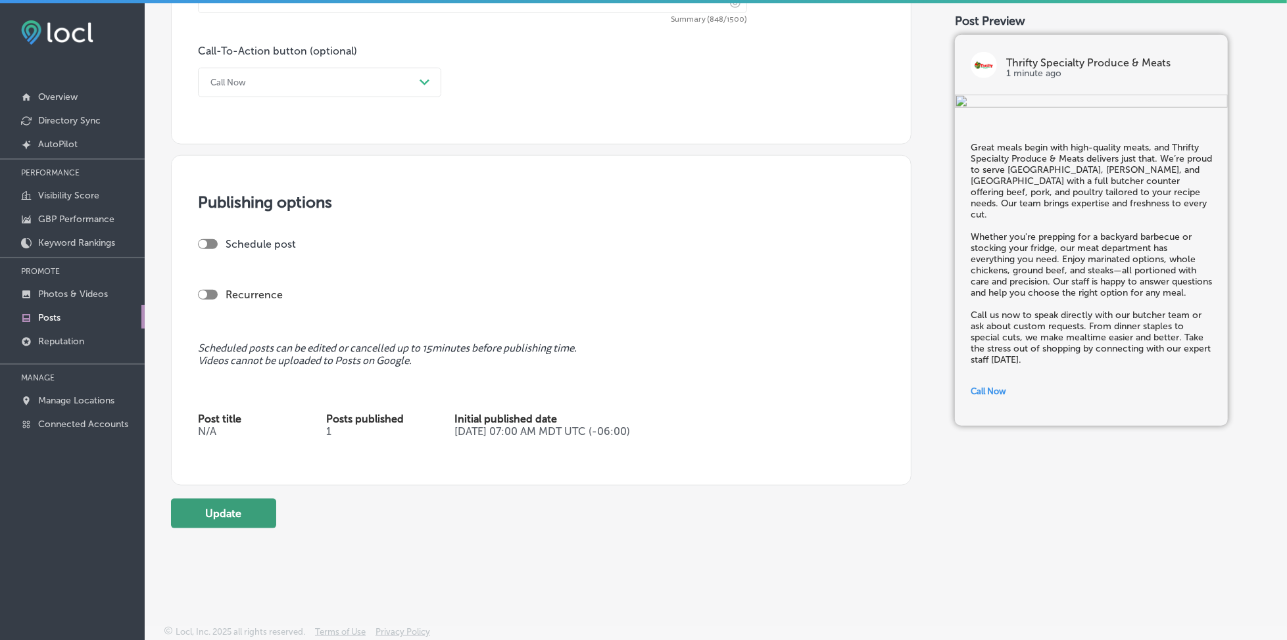
type textarea "Great meals begin with high-quality meats, and Thrifty Specialty Produce & Meat…"
click at [252, 504] on button "Update" at bounding box center [223, 514] width 105 height 30
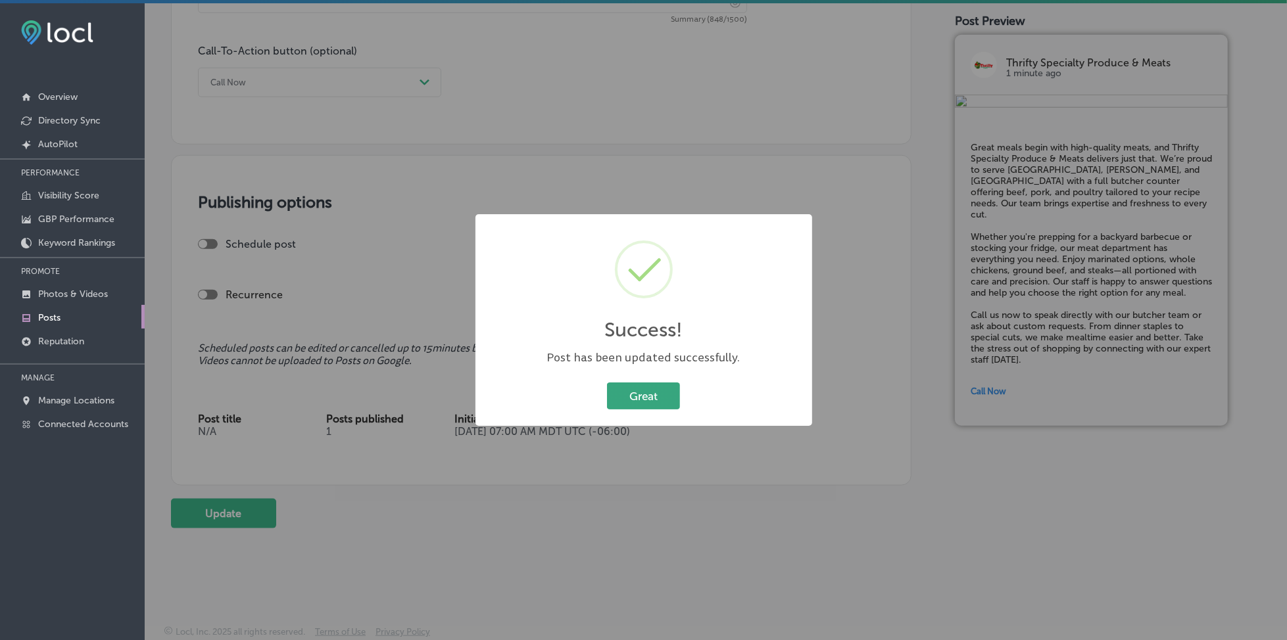
click at [658, 393] on button "Great" at bounding box center [643, 396] width 73 height 27
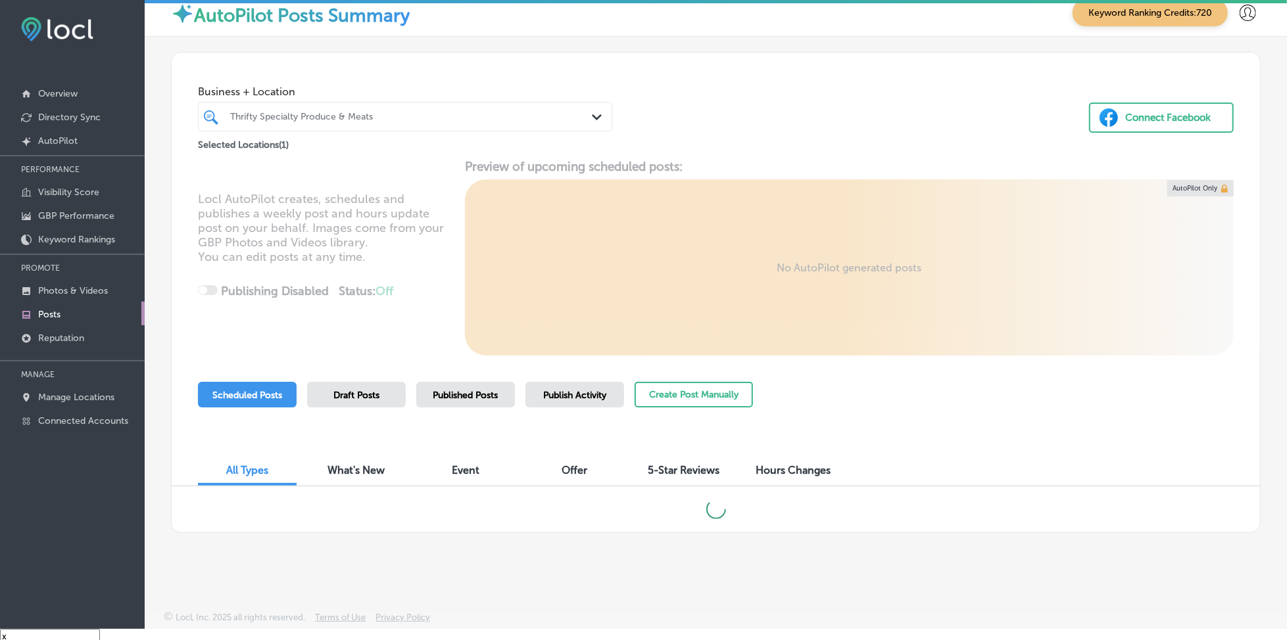
scroll to position [18, 0]
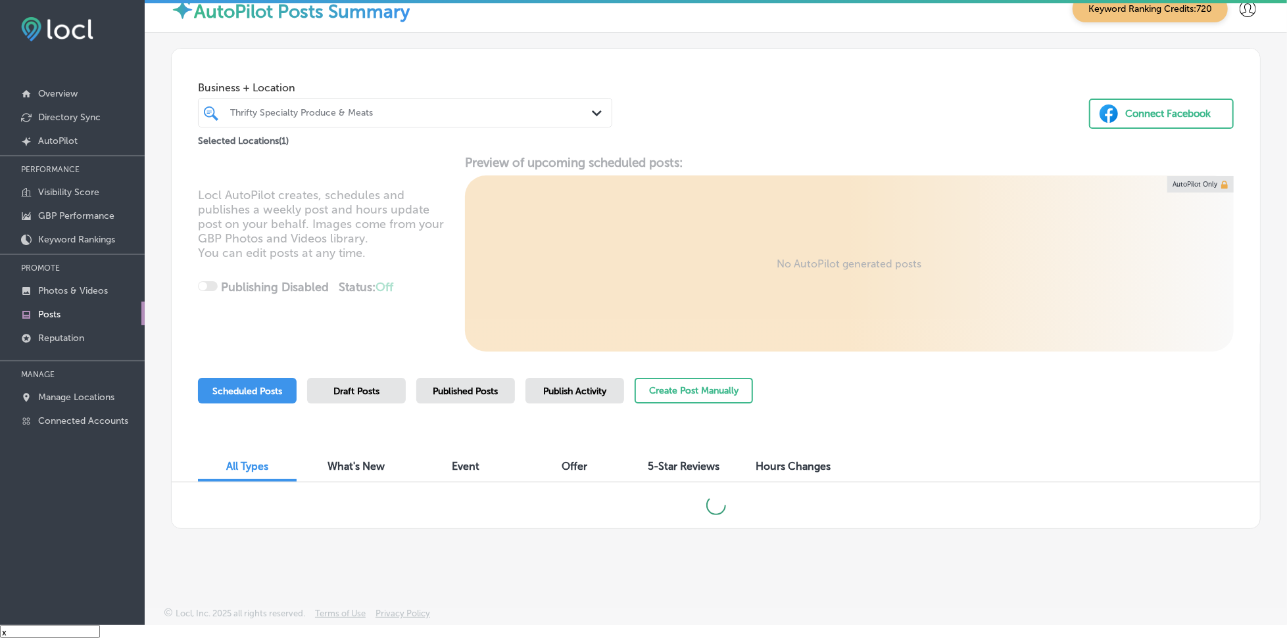
click at [453, 393] on span "Published Posts" at bounding box center [465, 391] width 65 height 11
click at [1085, 460] on div "All Types What's New Event Offer 5-Star Reviews Hours Changes" at bounding box center [716, 460] width 1088 height 45
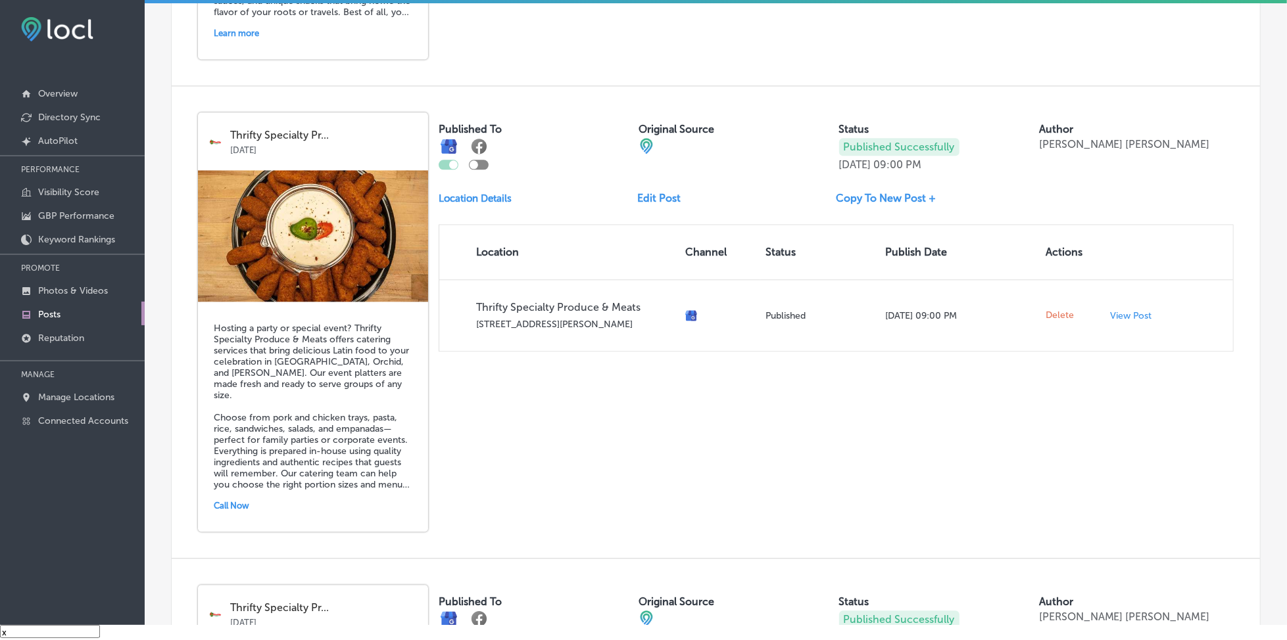
scroll to position [2245, 0]
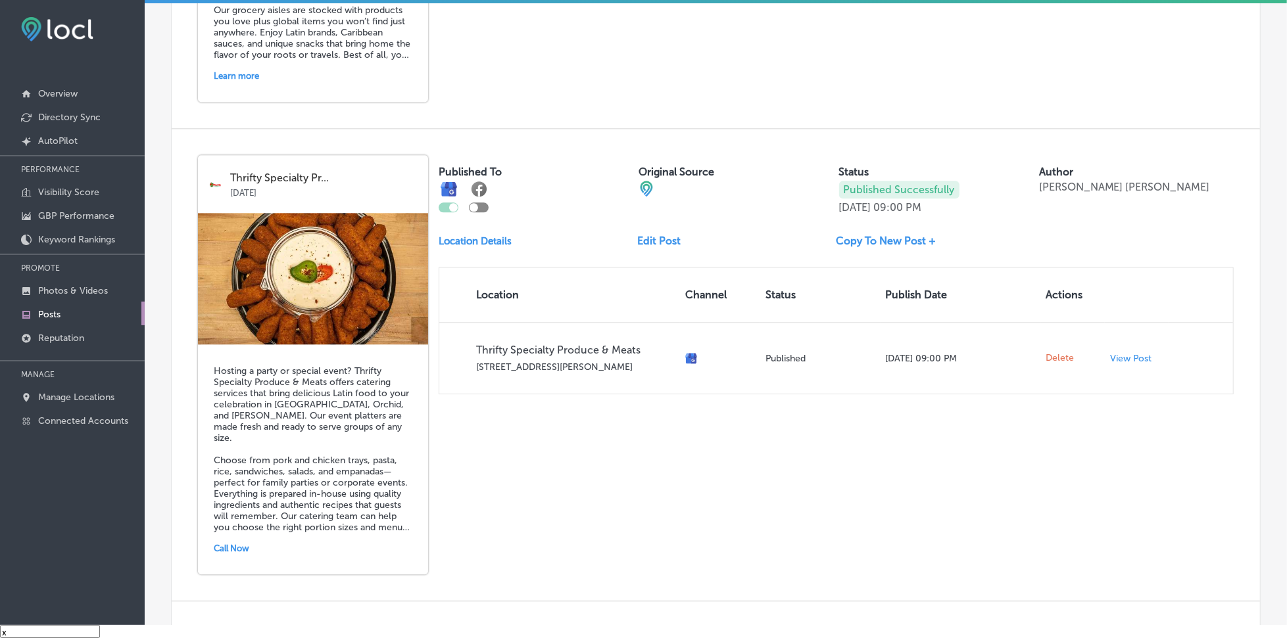
click at [655, 193] on div "Published To Original Source Status Published Successfully [DATE] 09:00 PM Auth…" at bounding box center [836, 274] width 795 height 239
click at [651, 235] on link "Edit Post" at bounding box center [664, 241] width 54 height 12
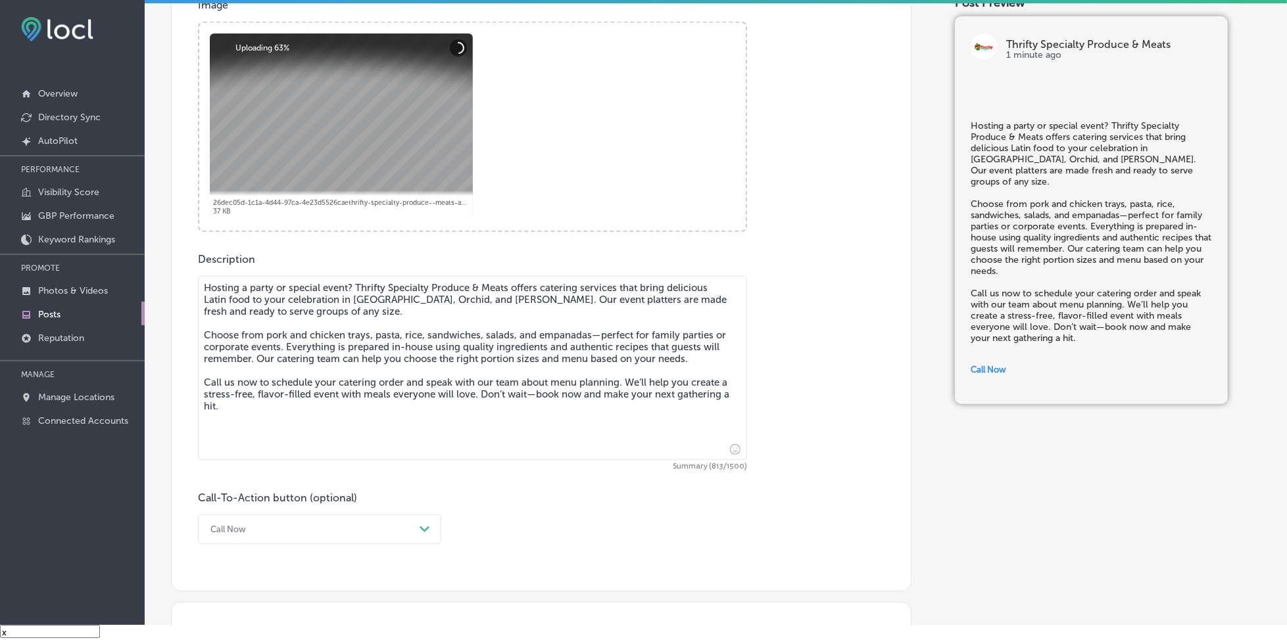
scroll to position [526, 0]
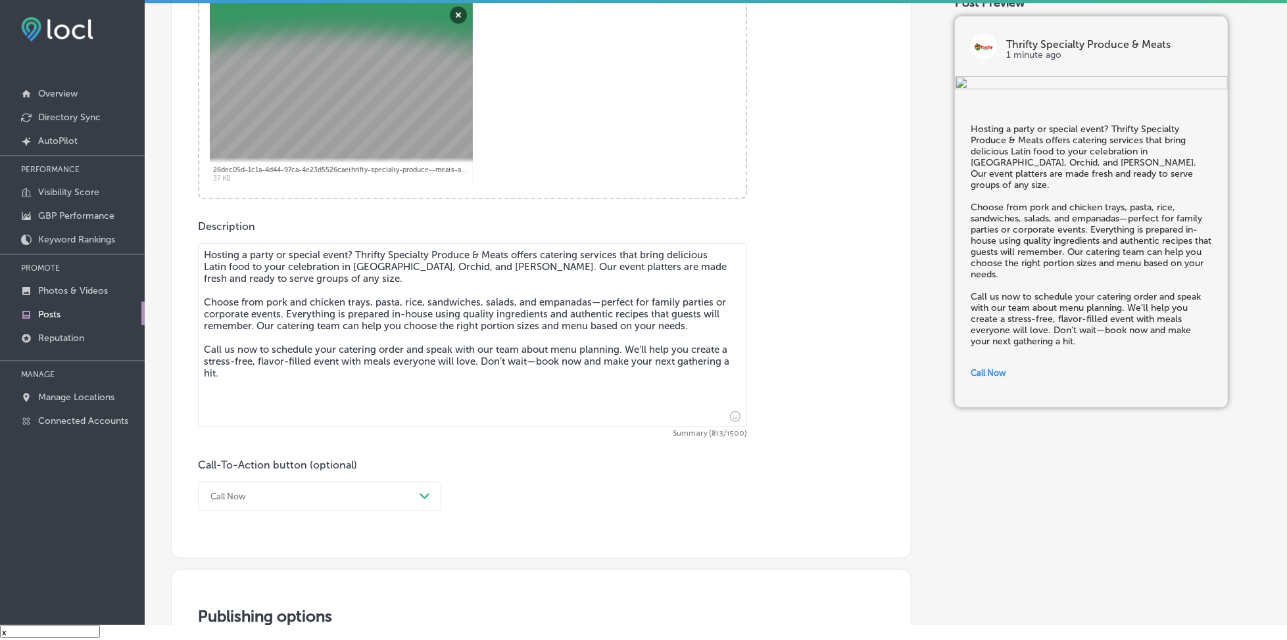
drag, startPoint x: 356, startPoint y: 265, endPoint x: 482, endPoint y: 269, distance: 125.6
click at [482, 269] on textarea "Hosting a party or special event? Thrifty Specialty Produce & Meats offers cate…" at bounding box center [472, 335] width 549 height 184
paste textarea "[GEOGRAPHIC_DATA], [GEOGRAPHIC_DATA], and [GEOGRAPHIC_DATA]"
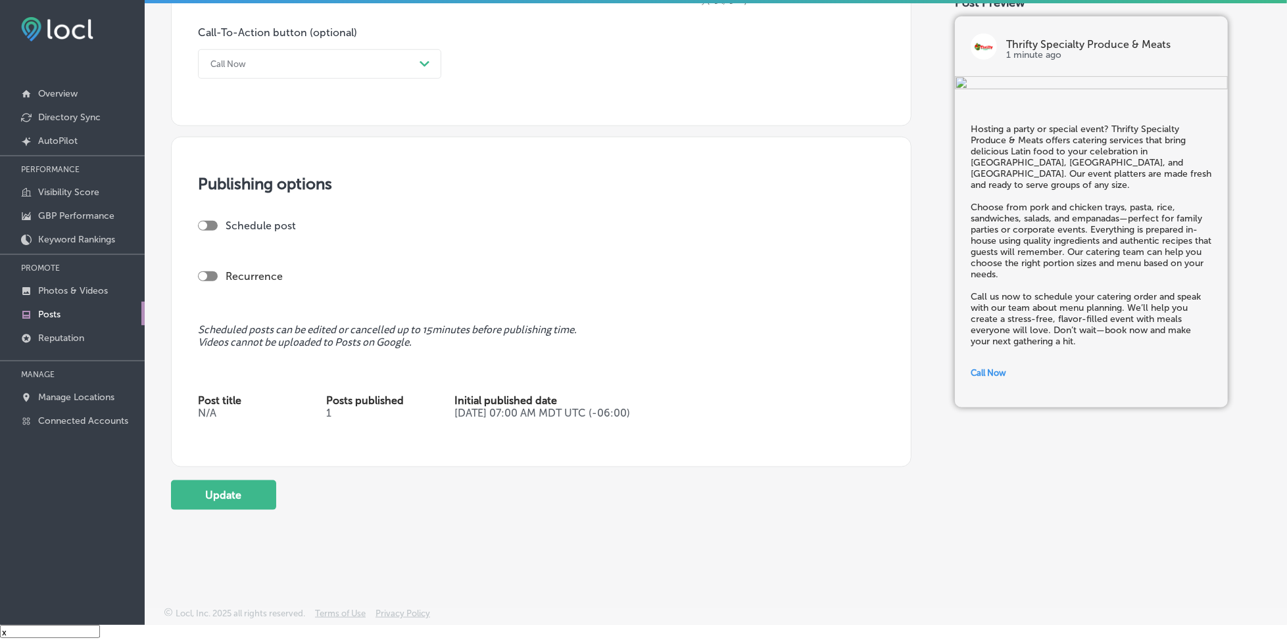
scroll to position [959, 0]
type textarea "Hosting a party or special event? Thrifty Specialty Produce & Meats offers cate…"
click at [263, 503] on button "Update" at bounding box center [223, 496] width 105 height 30
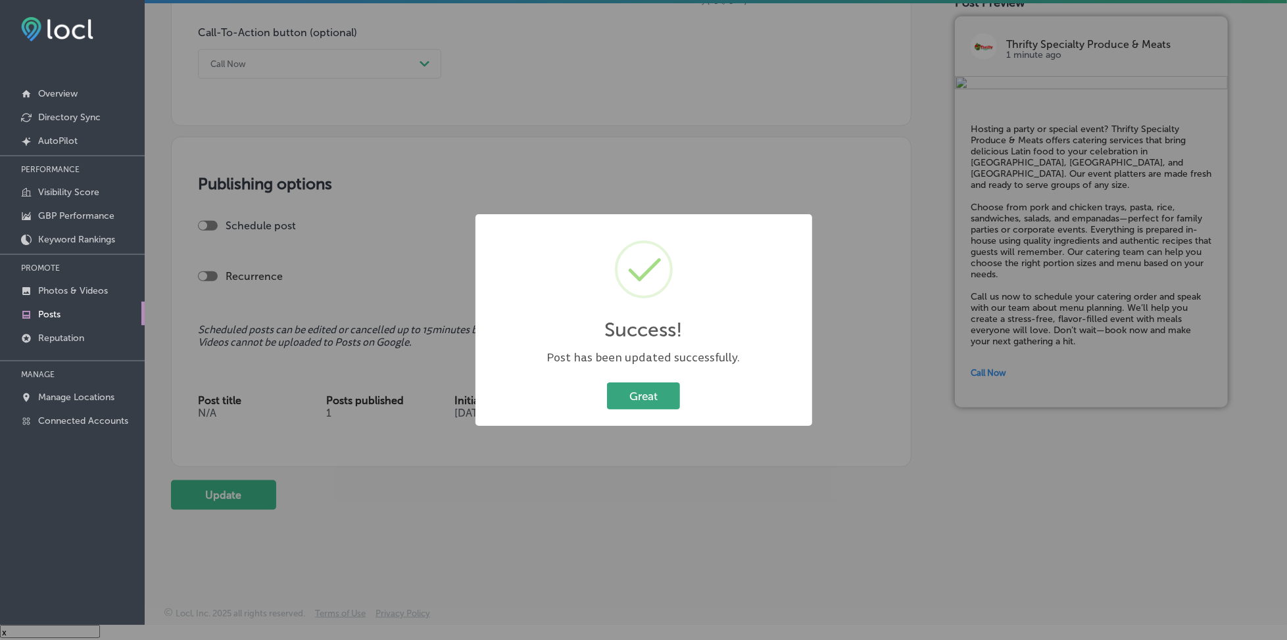
click at [656, 398] on button "Great" at bounding box center [643, 396] width 73 height 27
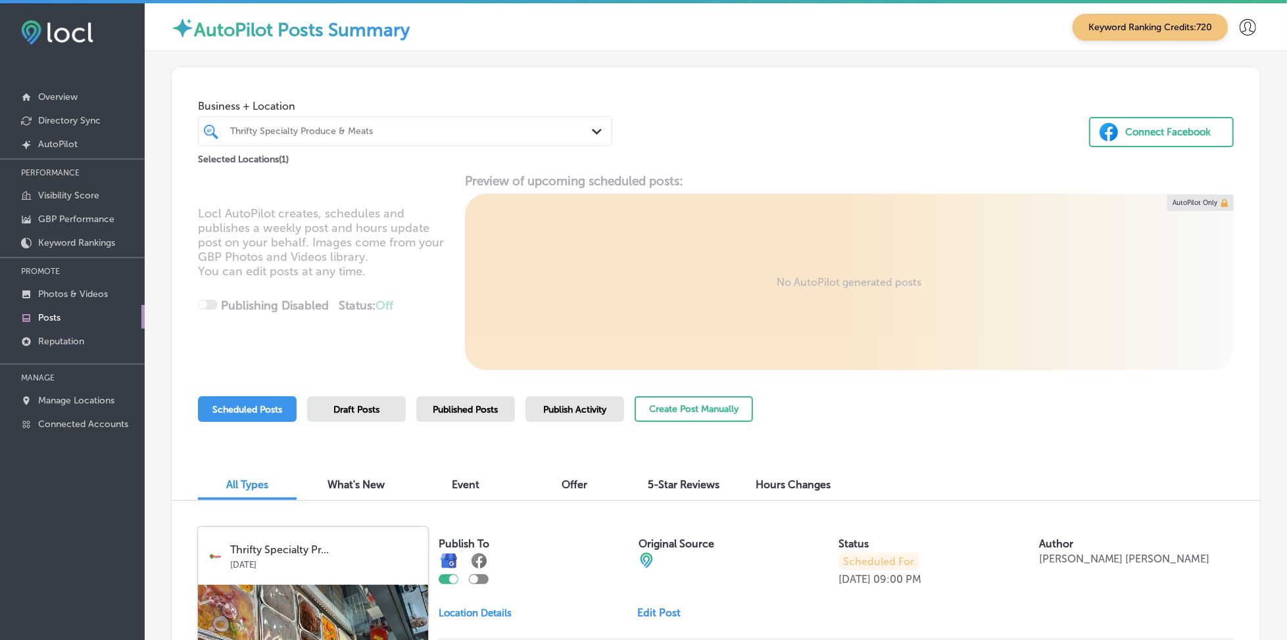
click at [1092, 416] on div "Scheduled Posts Draft Posts Published Posts Publish Activity Create Post Manual…" at bounding box center [716, 426] width 1036 height 60
click at [481, 406] on span "Published Posts" at bounding box center [465, 409] width 65 height 11
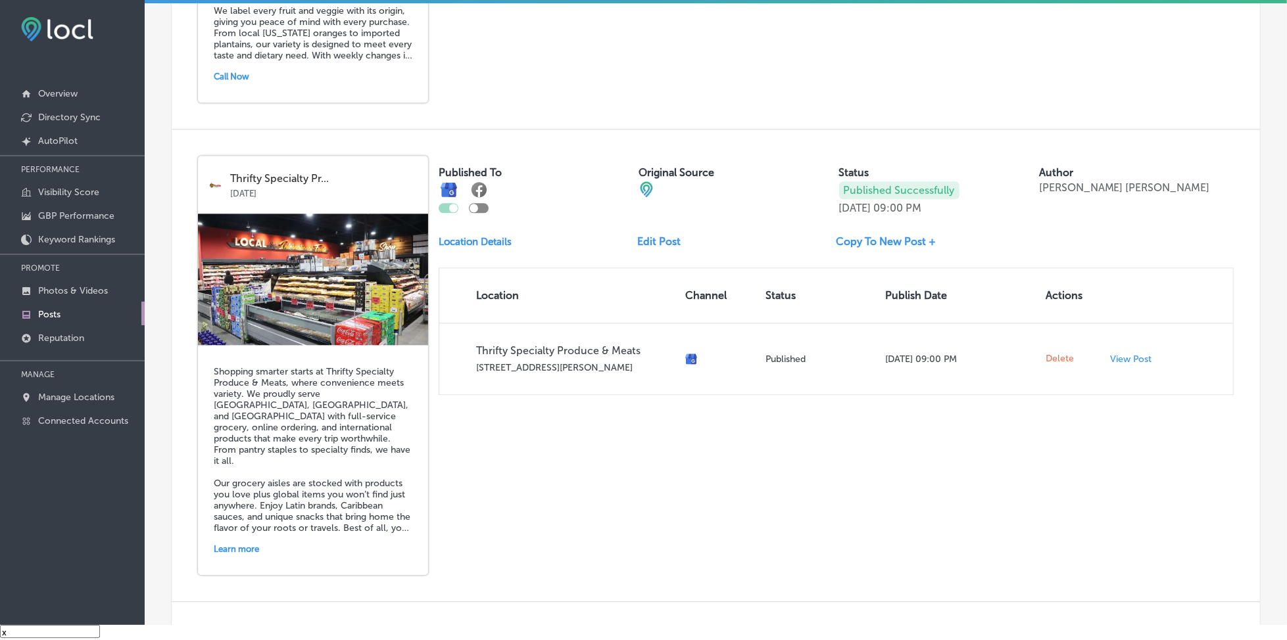
scroll to position [2245, 0]
click at [648, 235] on link "Edit Post" at bounding box center [664, 241] width 54 height 12
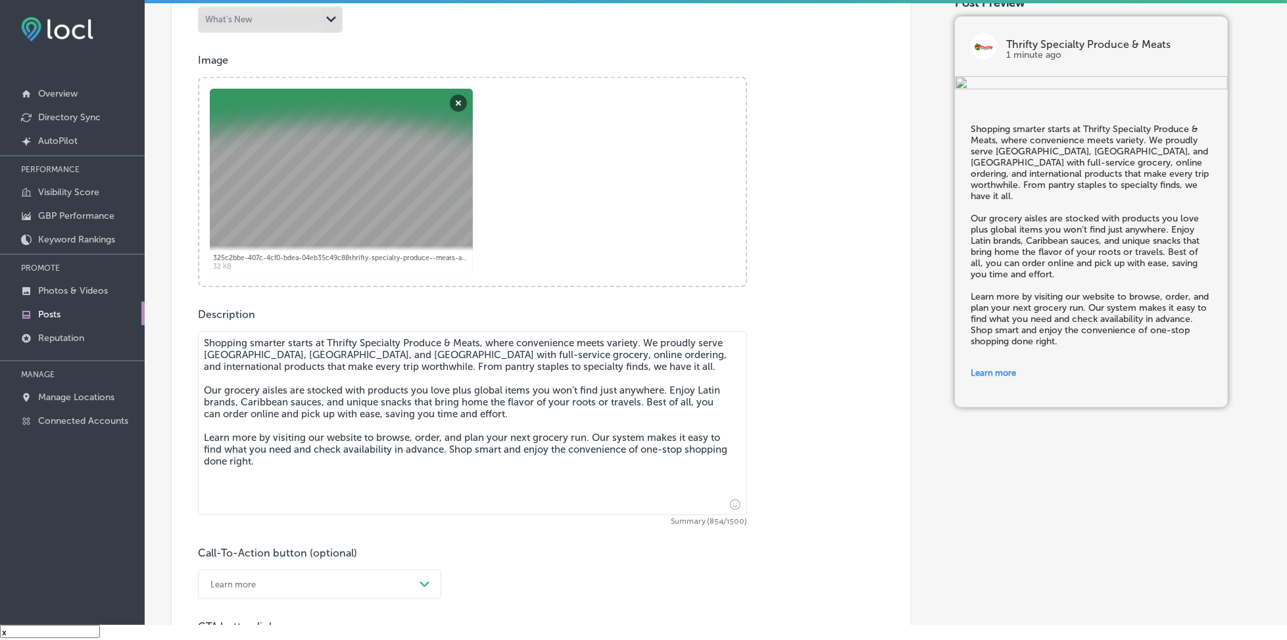
scroll to position [526, 0]
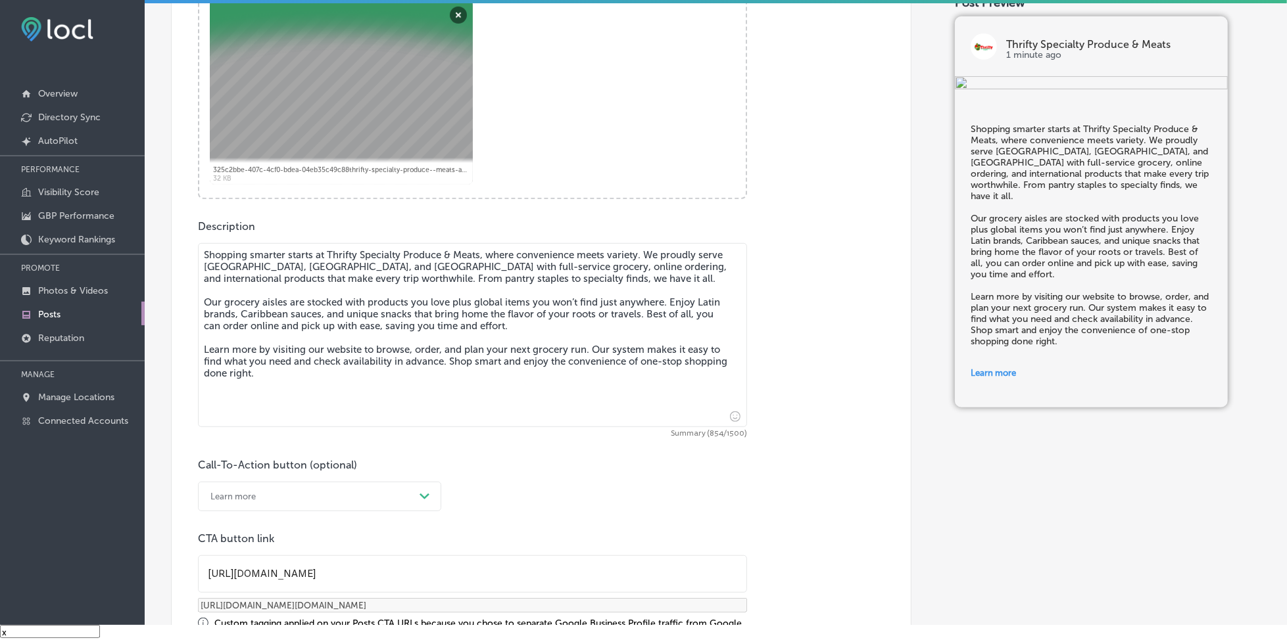
drag, startPoint x: 204, startPoint y: 264, endPoint x: 420, endPoint y: 268, distance: 216.4
click at [420, 268] on textarea "Shopping smarter starts at Thrifty Specialty Produce & Meats, where convenience…" at bounding box center [472, 335] width 549 height 184
paste textarea "[GEOGRAPHIC_DATA], [GEOGRAPHIC_DATA], and [GEOGRAPHIC_DATA]"
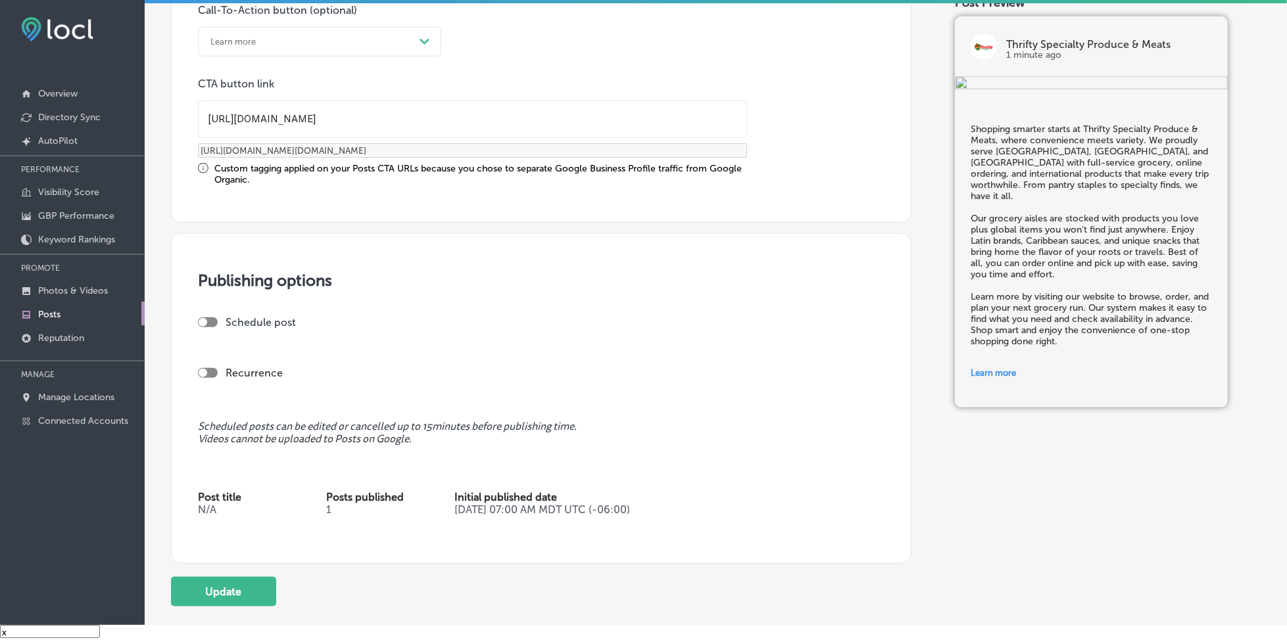
scroll to position [1052, 0]
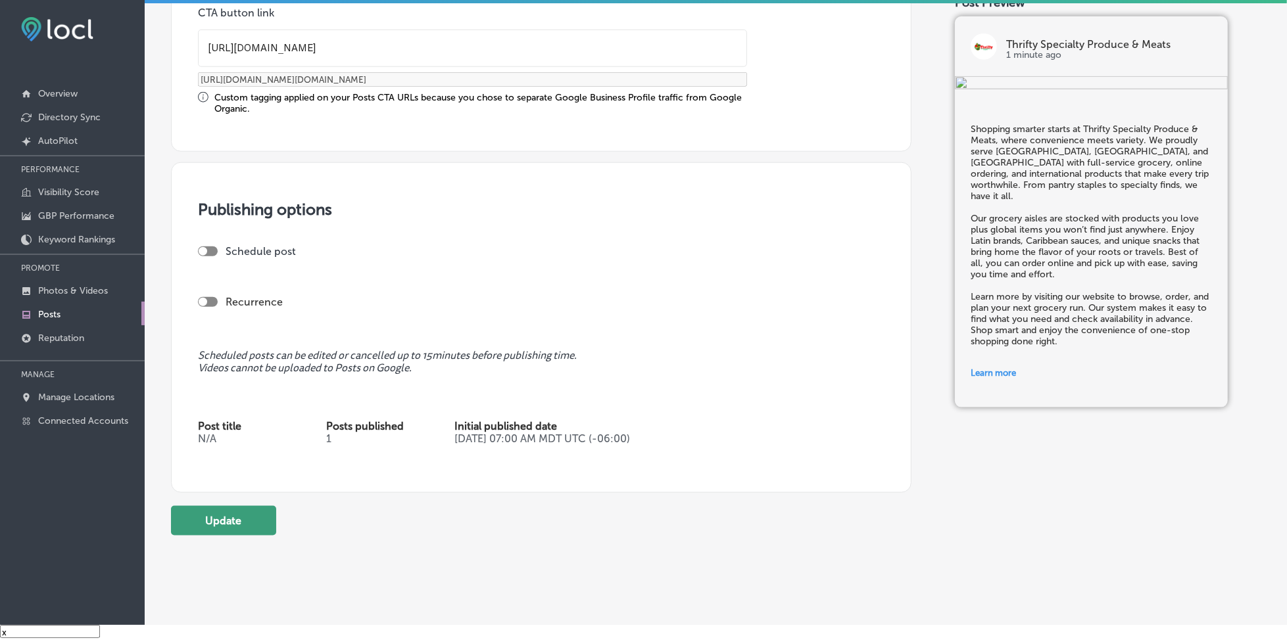
type textarea "Shopping smarter starts at Thrifty Specialty Produce & Meats, where convenience…"
click at [247, 510] on button "Update" at bounding box center [223, 521] width 105 height 30
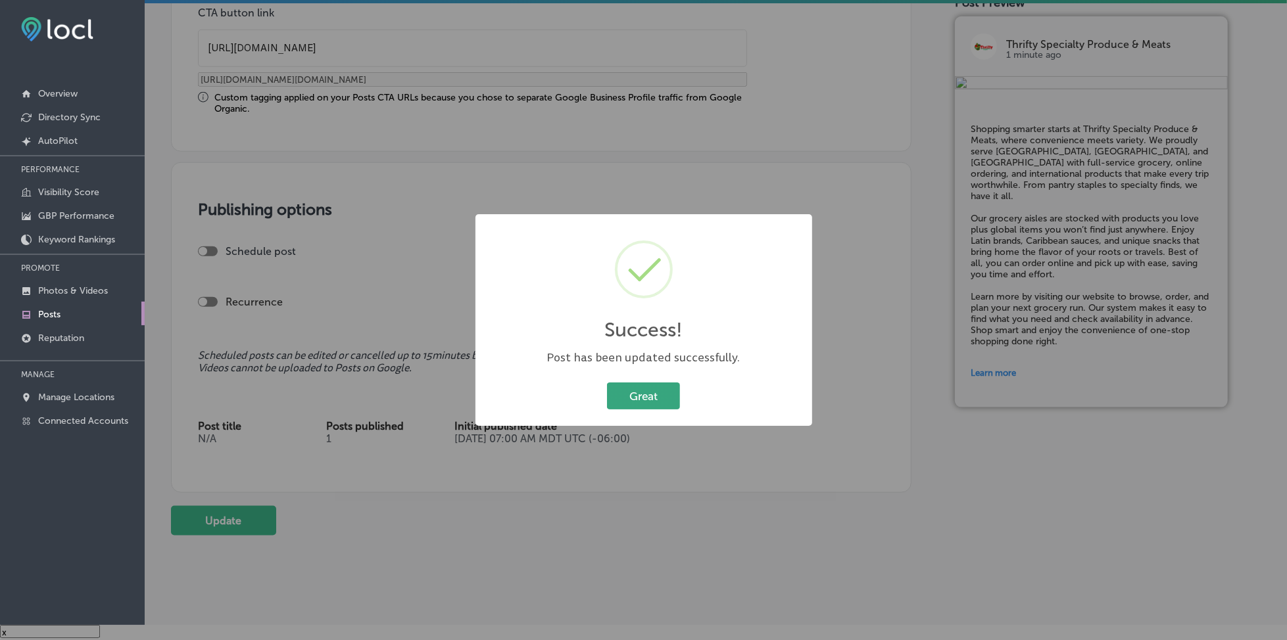
click at [638, 388] on button "Great" at bounding box center [643, 396] width 73 height 27
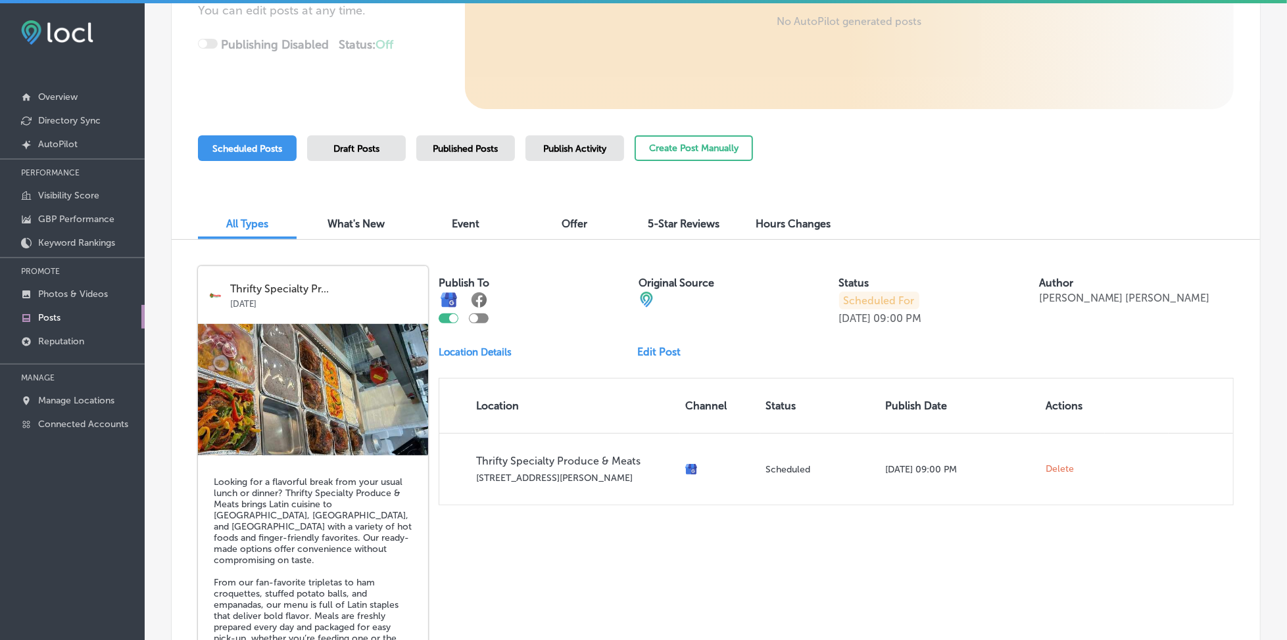
scroll to position [263, 0]
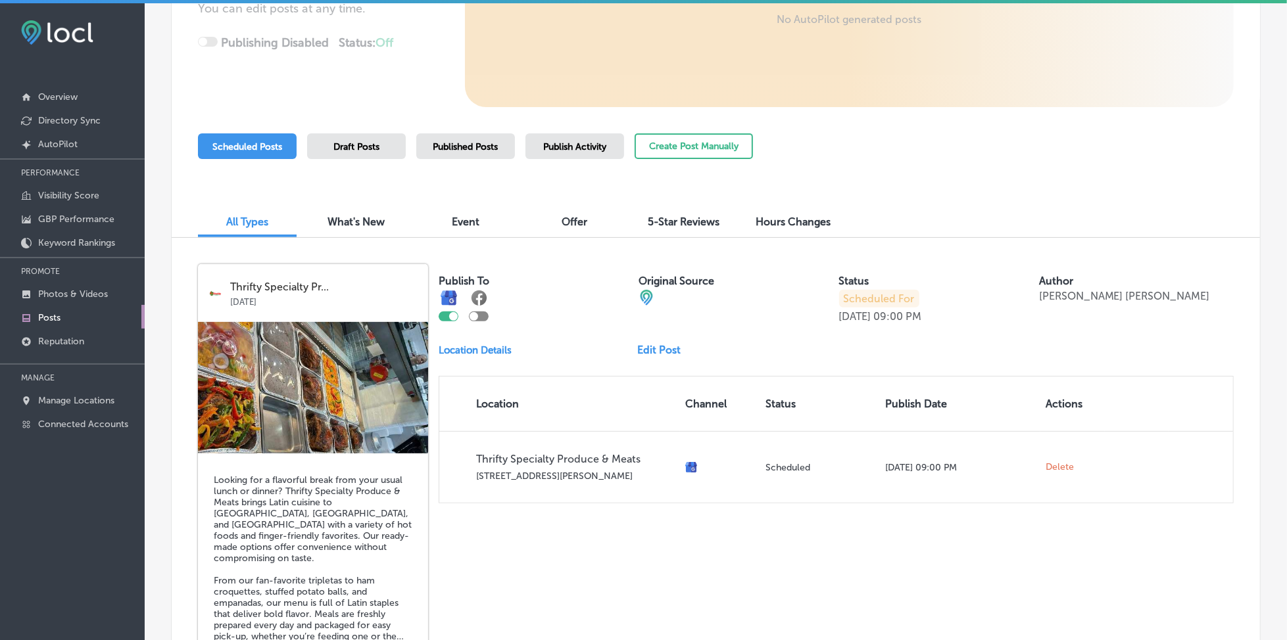
click at [481, 147] on span "Published Posts" at bounding box center [465, 146] width 65 height 11
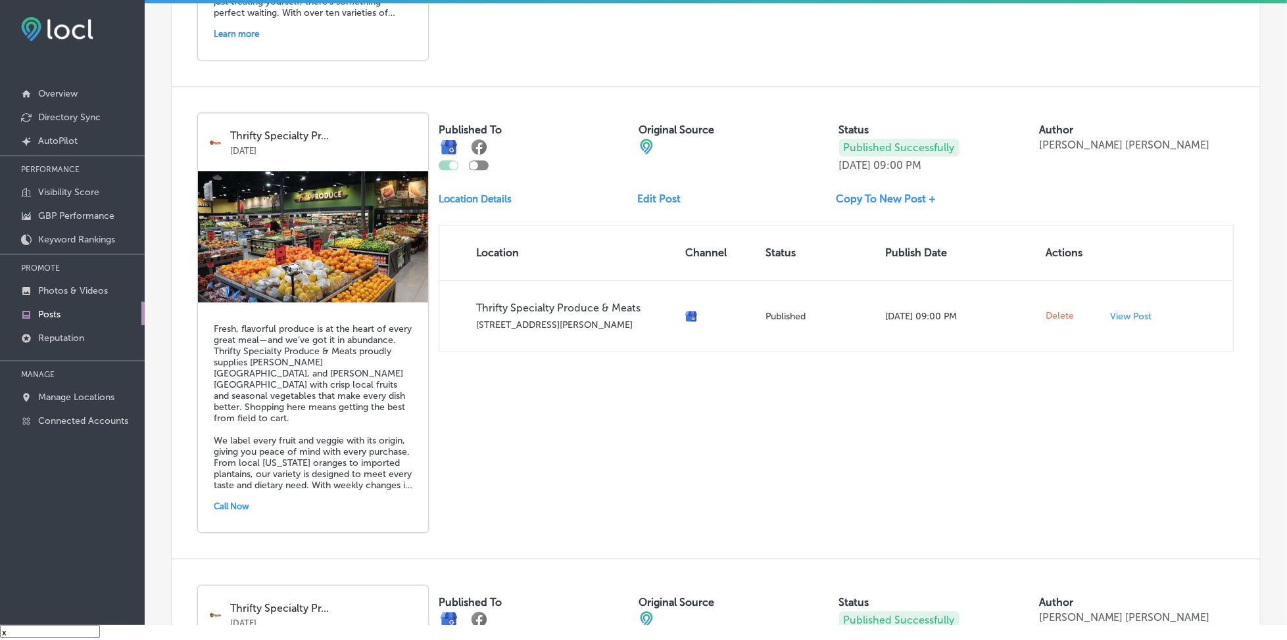
scroll to position [2191, 0]
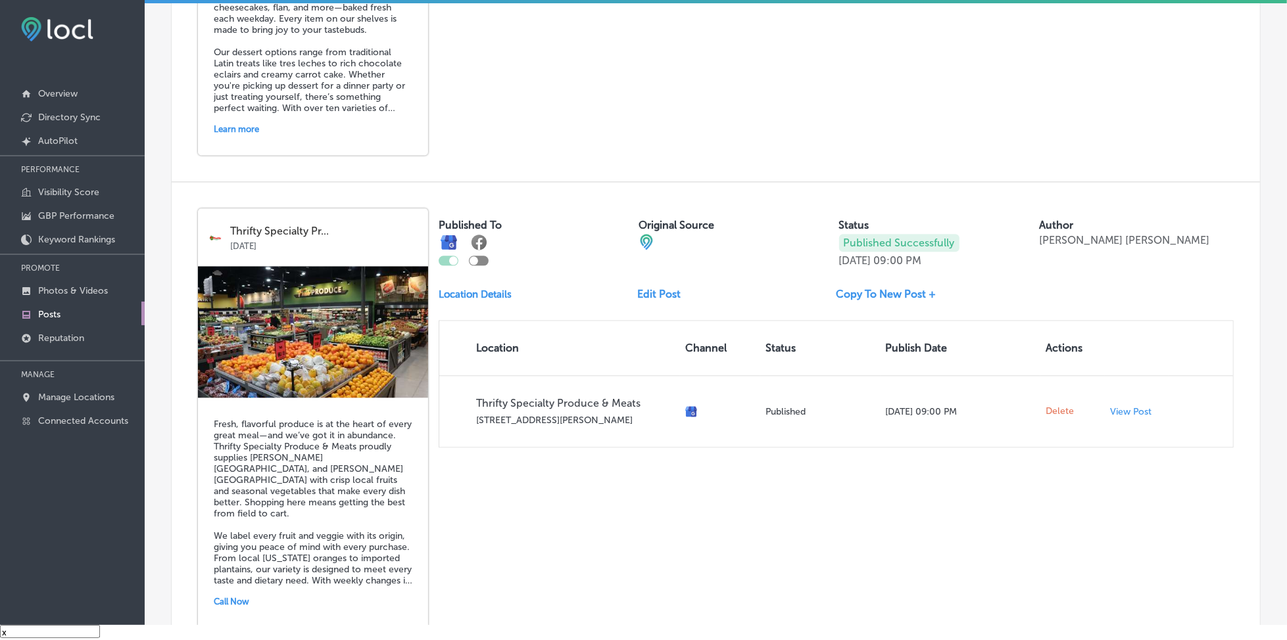
click at [663, 288] on link "Edit Post" at bounding box center [664, 294] width 54 height 12
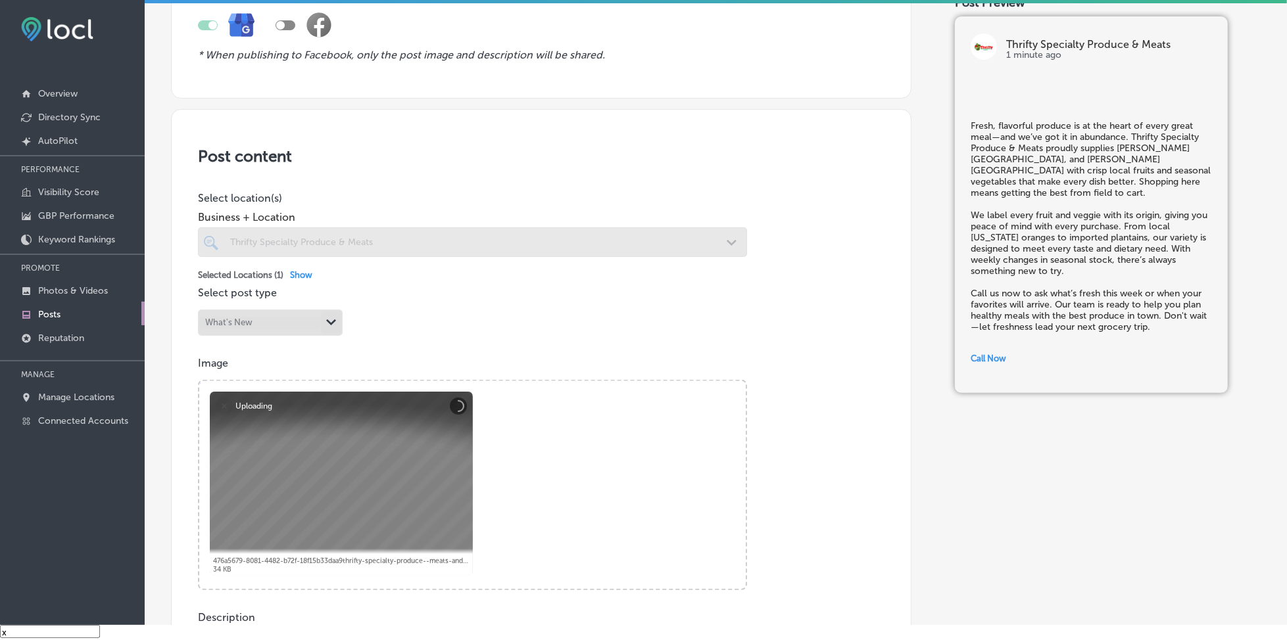
scroll to position [438, 0]
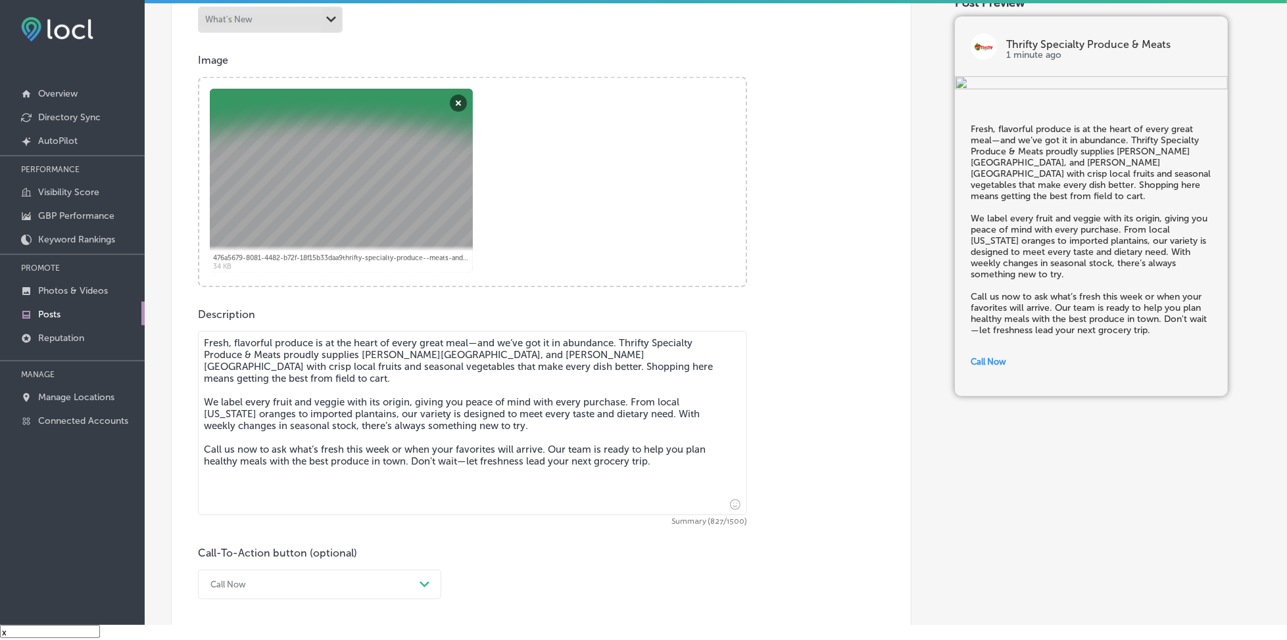
drag, startPoint x: 362, startPoint y: 354, endPoint x: 600, endPoint y: 352, distance: 238.0
click at [600, 352] on textarea "Fresh, flavorful produce is at the heart of every great meal—and we’ve got it i…" at bounding box center [472, 423] width 549 height 184
paste textarea "[GEOGRAPHIC_DATA], [GEOGRAPHIC_DATA], and [GEOGRAPHIC_DATA]"
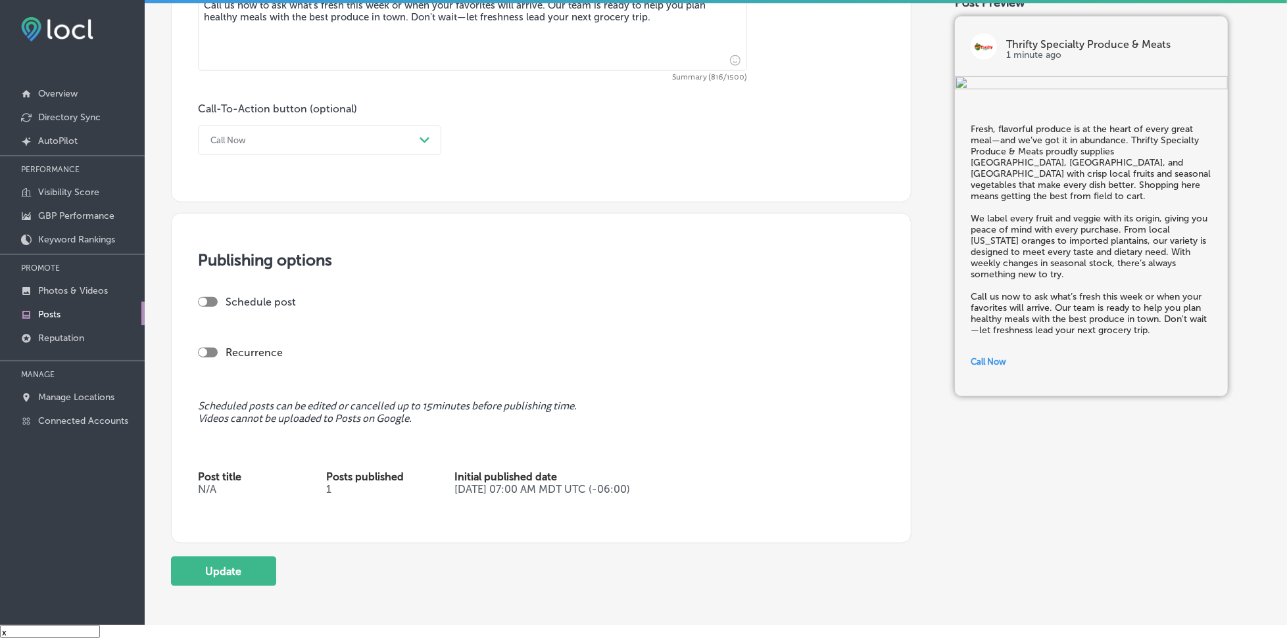
scroll to position [959, 0]
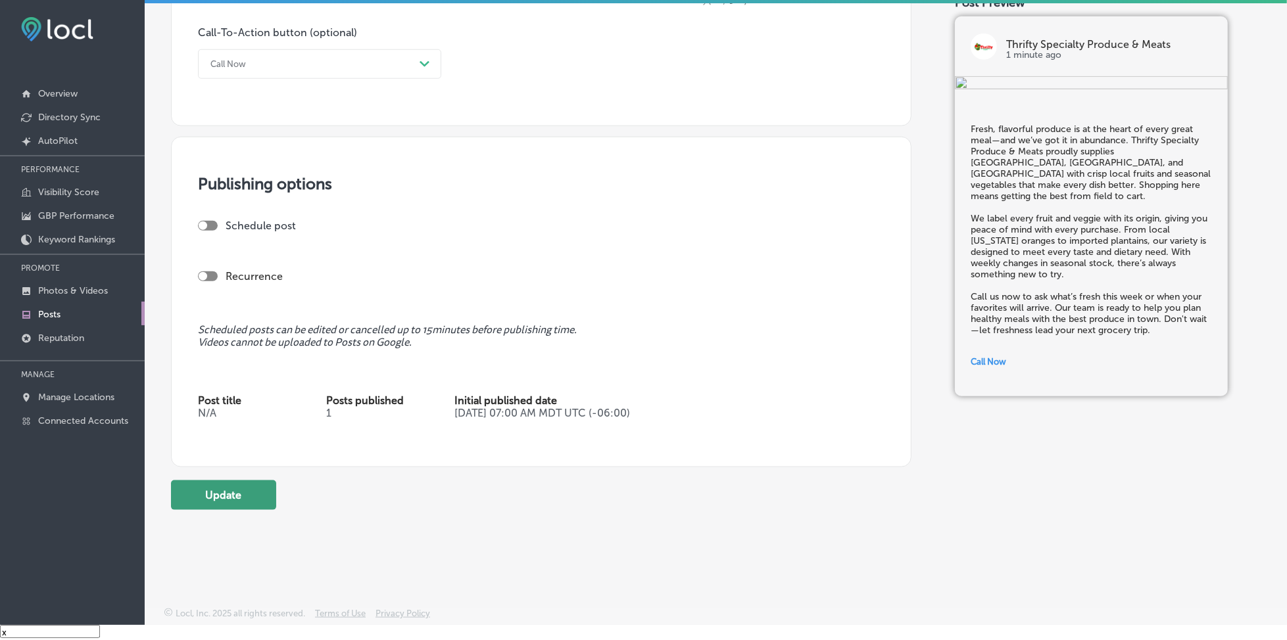
type textarea "Fresh, flavorful produce is at the heart of every great meal—and we’ve got it i…"
click at [263, 491] on button "Update" at bounding box center [223, 496] width 105 height 30
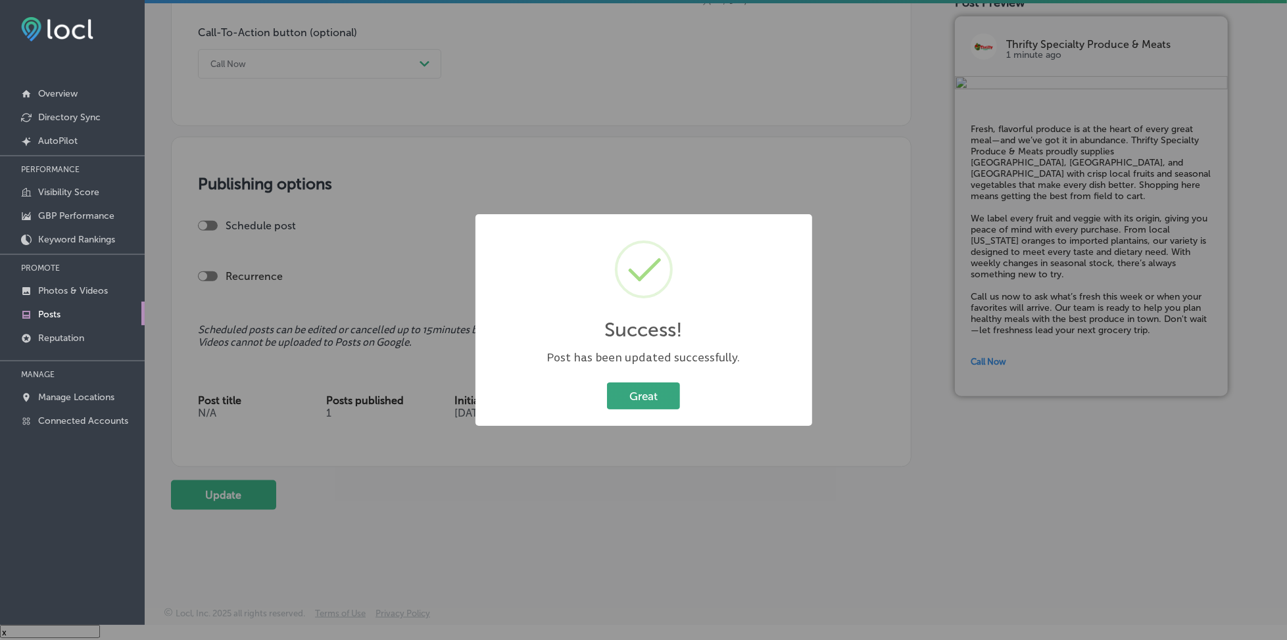
click at [655, 391] on button "Great" at bounding box center [643, 396] width 73 height 27
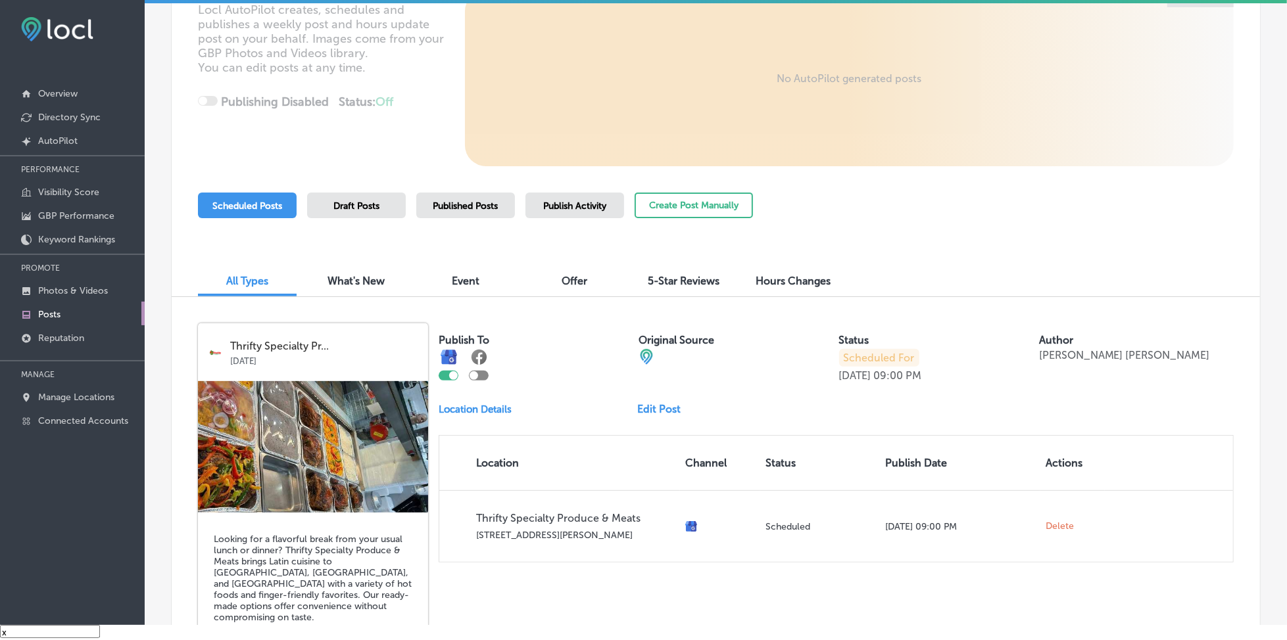
scroll to position [173, 0]
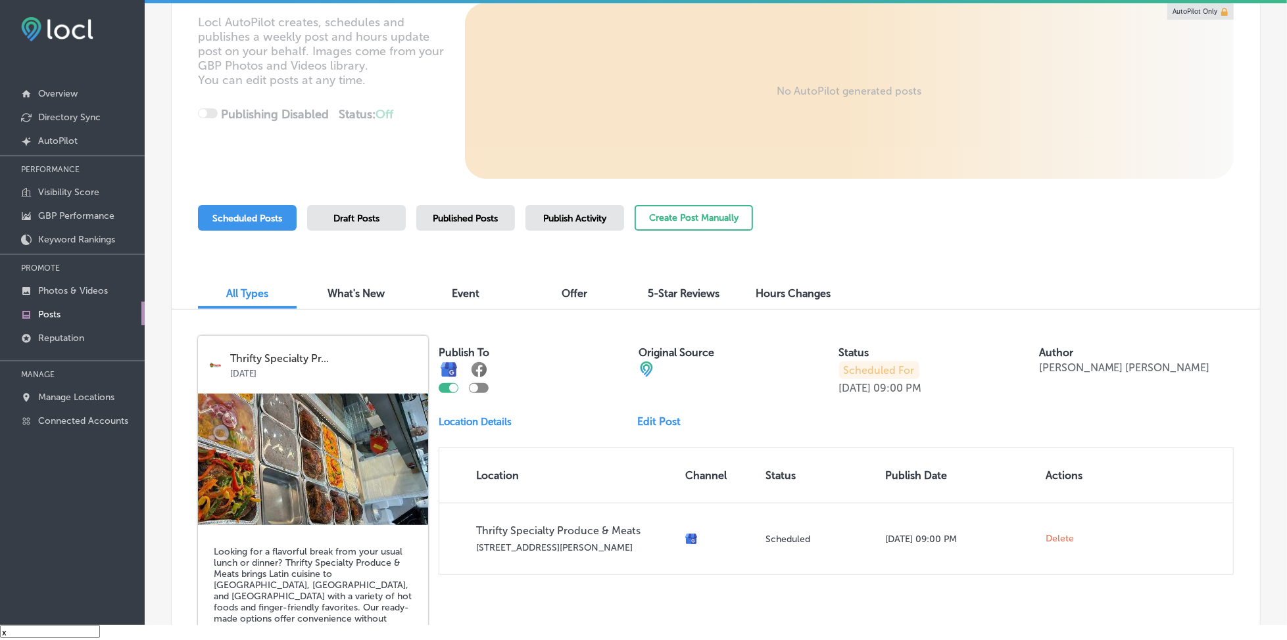
click at [488, 216] on span "Published Posts" at bounding box center [465, 218] width 65 height 11
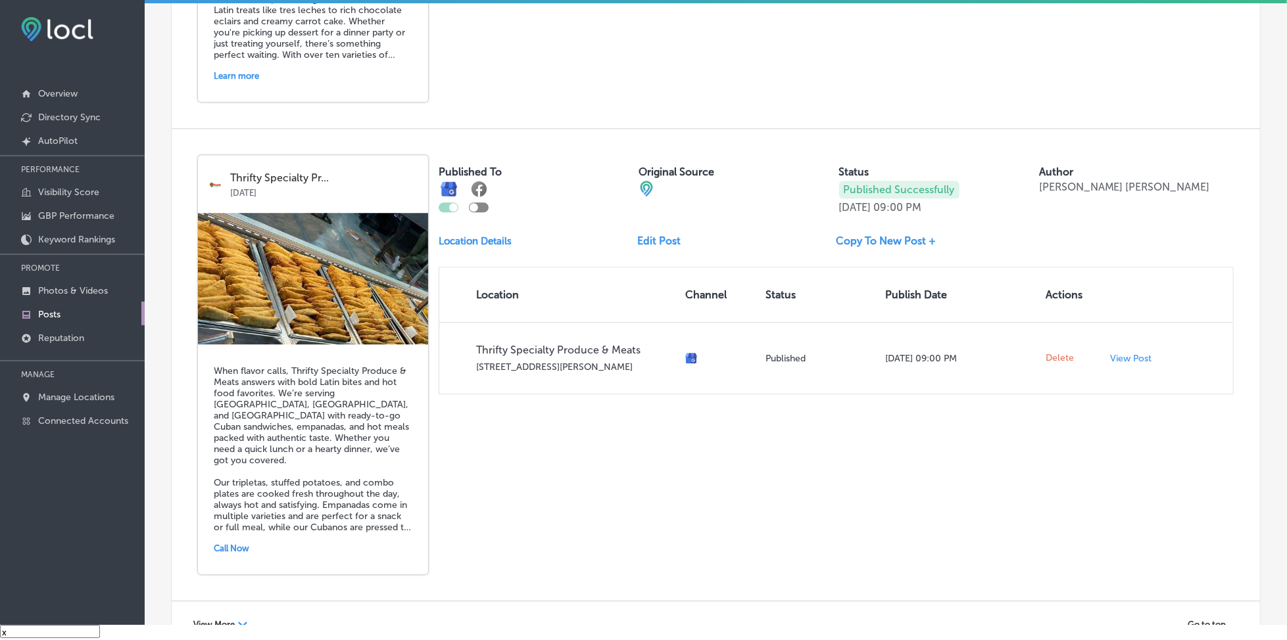
scroll to position [2771, 0]
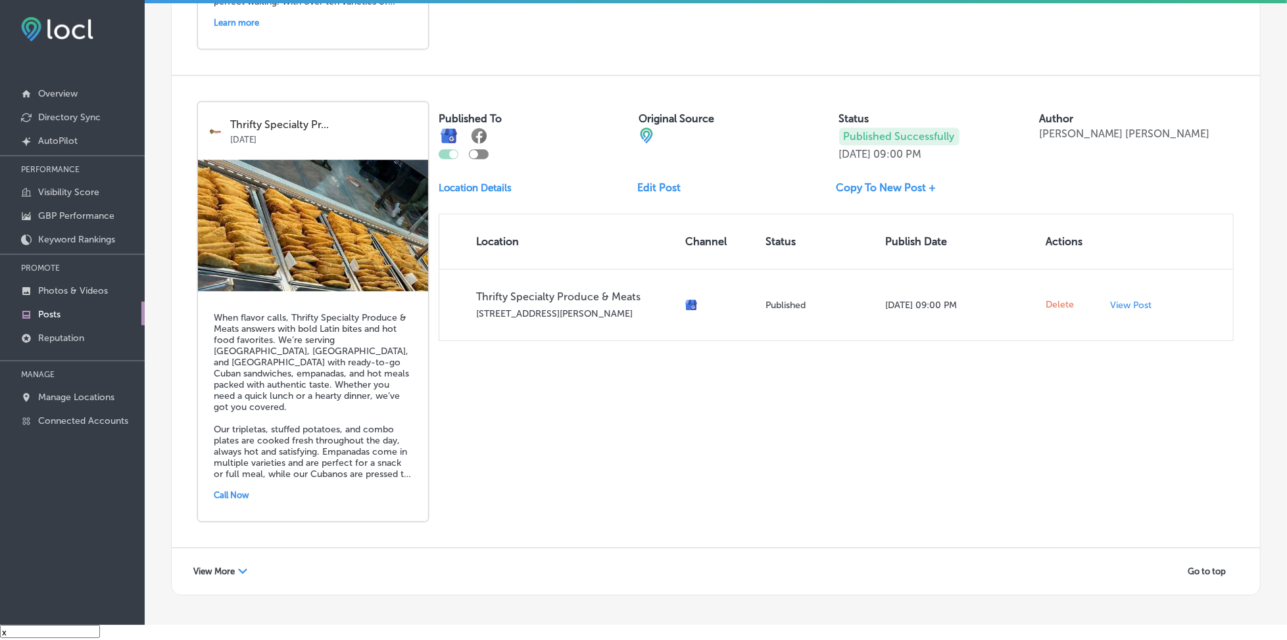
click at [231, 567] on span "View More" at bounding box center [213, 572] width 41 height 10
